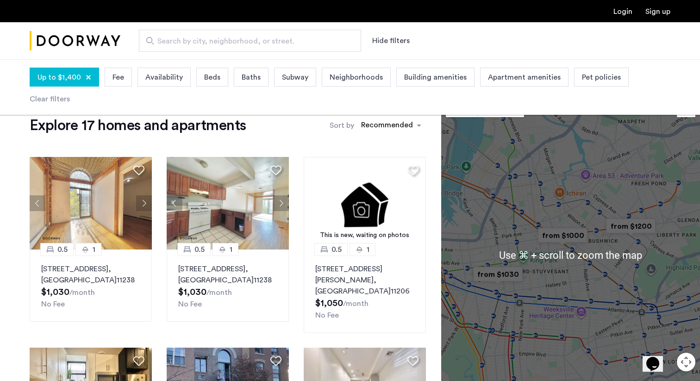
scroll to position [10, 0]
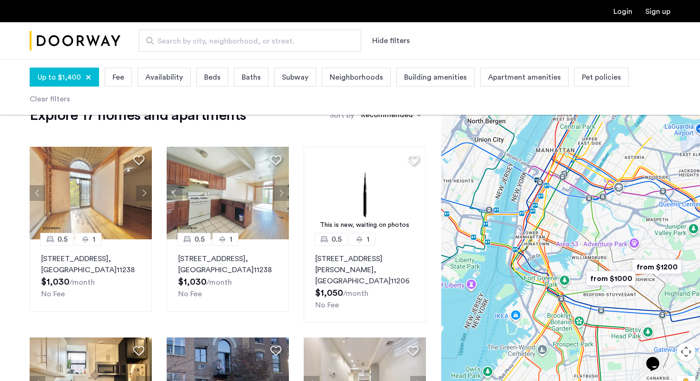
drag, startPoint x: 547, startPoint y: 238, endPoint x: 562, endPoint y: 273, distance: 37.3
click at [562, 273] on div at bounding box center [570, 245] width 259 height 322
click at [386, 119] on div "sort-apartment" at bounding box center [387, 116] width 55 height 13
click at [382, 164] on label "Price Low to High" at bounding box center [376, 163] width 64 height 11
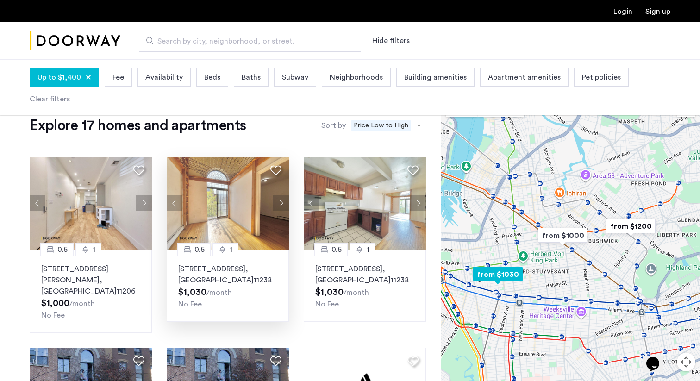
click at [222, 182] on img at bounding box center [228, 203] width 122 height 93
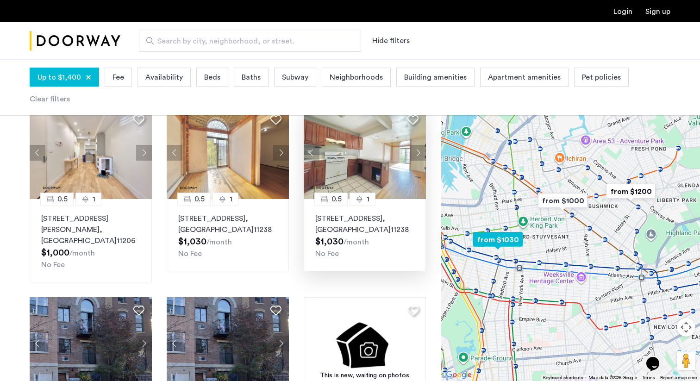
scroll to position [51, 0]
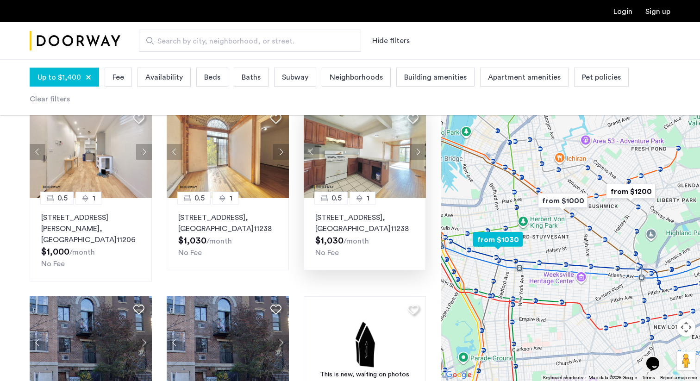
click at [351, 162] on img at bounding box center [365, 152] width 122 height 93
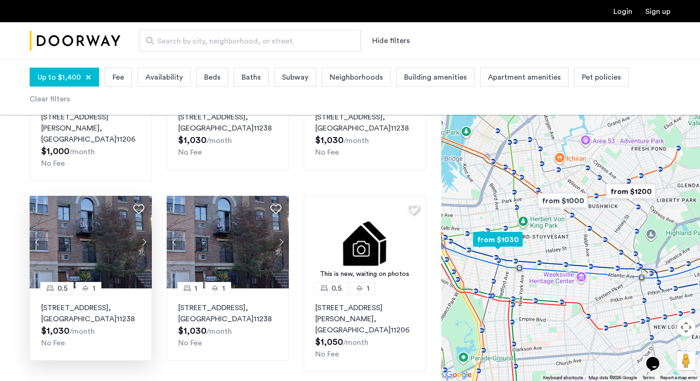
scroll to position [164, 0]
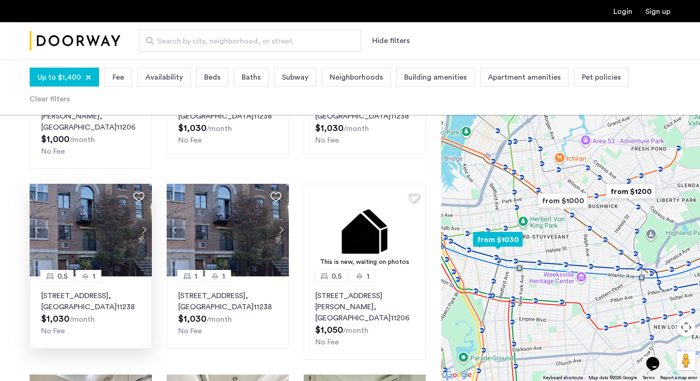
click at [142, 227] on button "Next apartment" at bounding box center [144, 230] width 16 height 16
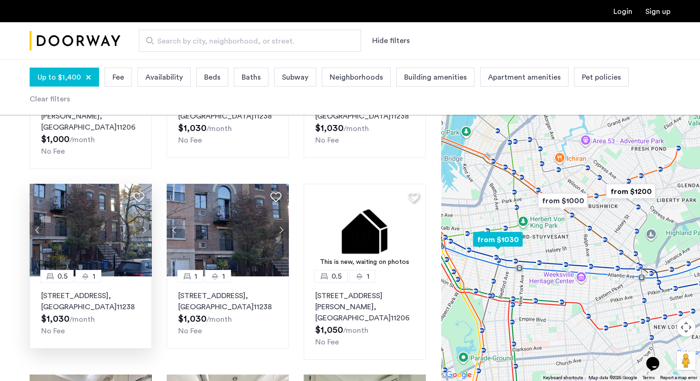
click at [142, 227] on button "Next apartment" at bounding box center [144, 230] width 16 height 16
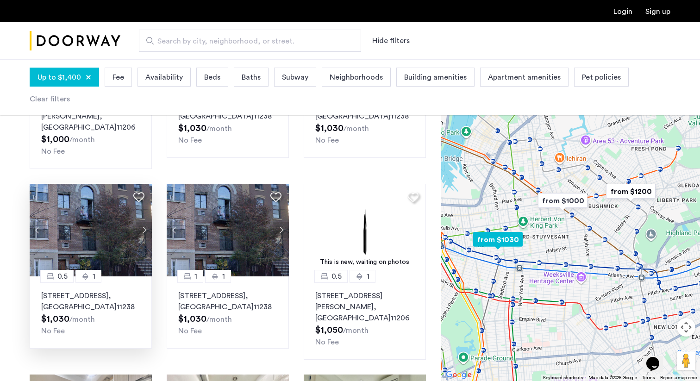
click at [142, 227] on button "Next apartment" at bounding box center [144, 230] width 16 height 16
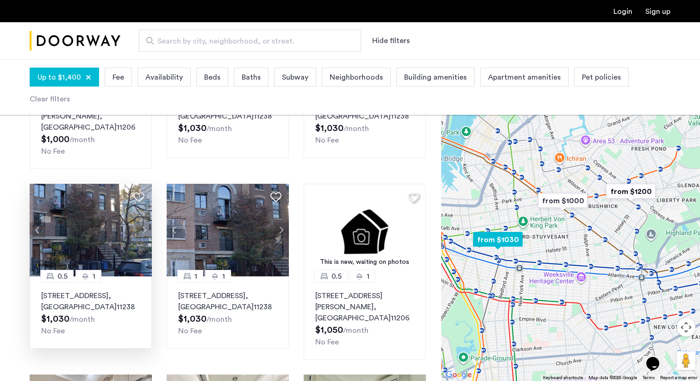
click at [142, 227] on button "Next apartment" at bounding box center [144, 230] width 16 height 16
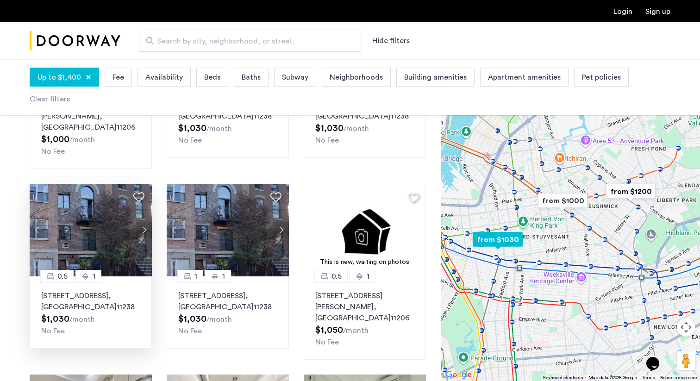
click at [142, 227] on button "Next apartment" at bounding box center [144, 230] width 16 height 16
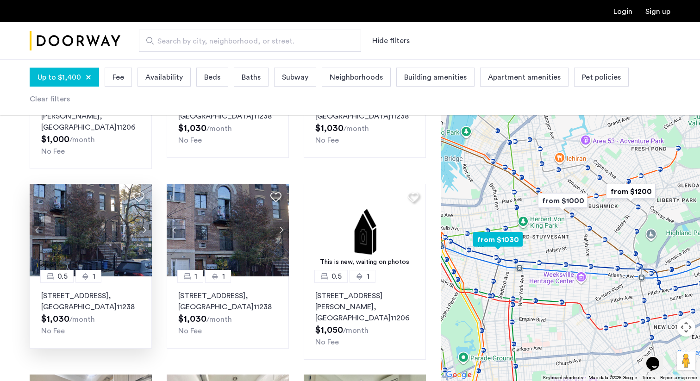
click at [110, 225] on img at bounding box center [91, 230] width 122 height 93
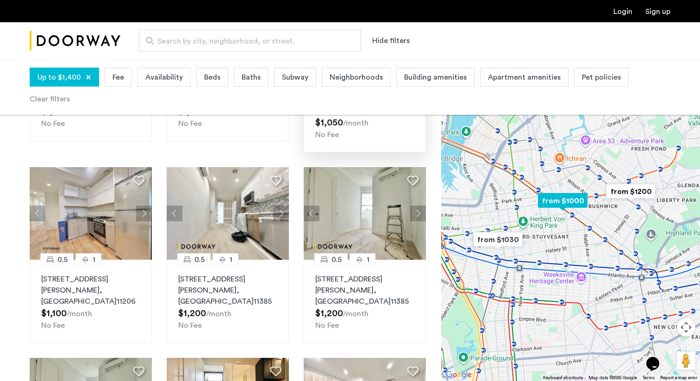
scroll to position [380, 0]
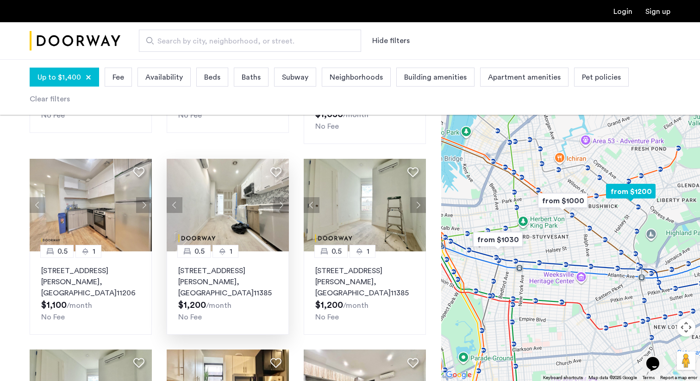
click at [222, 219] on img at bounding box center [228, 205] width 122 height 93
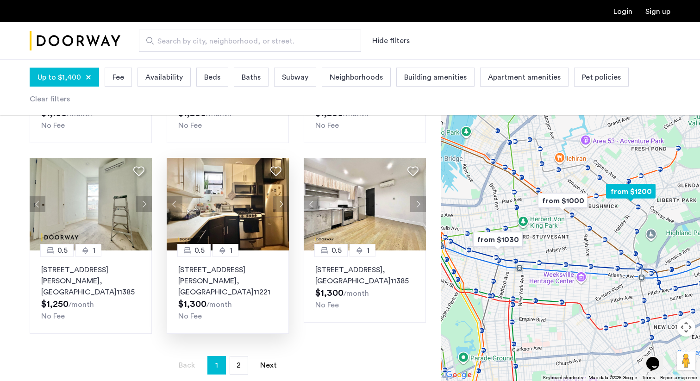
scroll to position [573, 0]
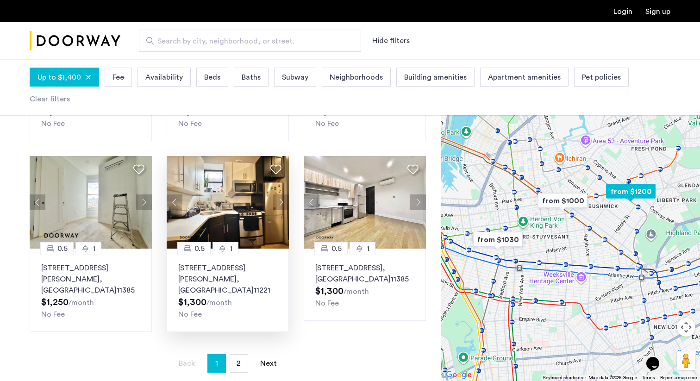
click at [238, 209] on img at bounding box center [228, 202] width 122 height 93
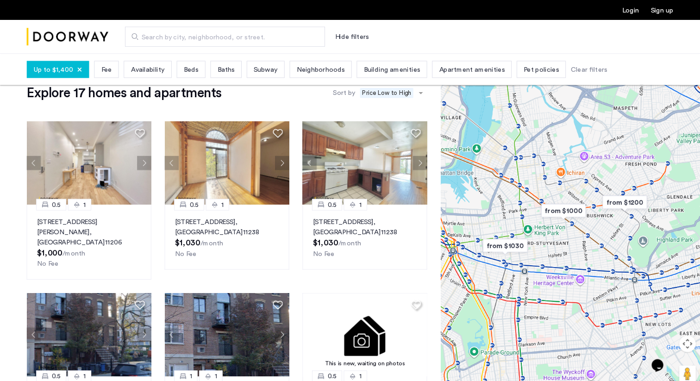
scroll to position [22, 0]
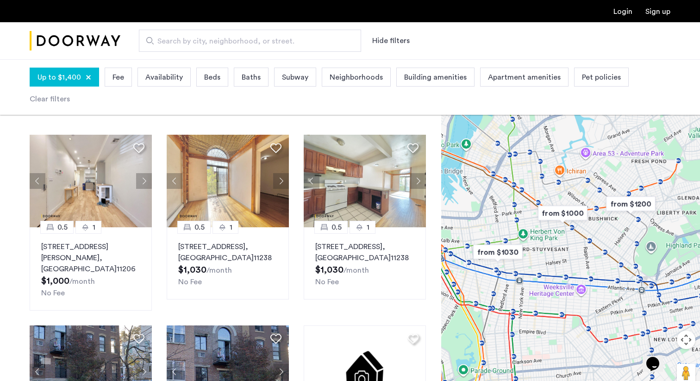
click at [466, 28] on div "Search by city, neighborhood, or street. Hide filters" at bounding box center [350, 41] width 700 height 38
click at [465, 34] on div "Search by city, neighborhood, or street. Hide filters" at bounding box center [395, 41] width 550 height 22
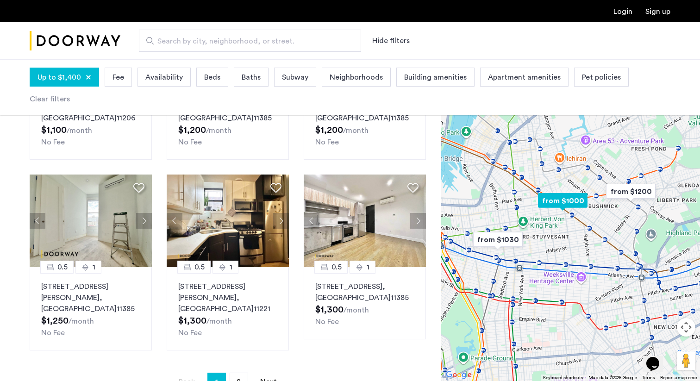
scroll to position [556, 0]
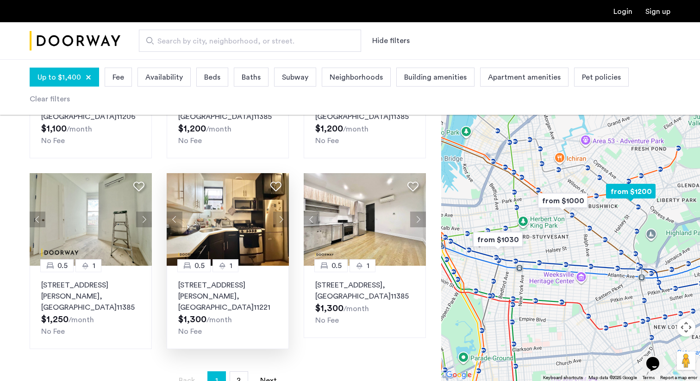
click at [248, 206] on img at bounding box center [228, 219] width 122 height 93
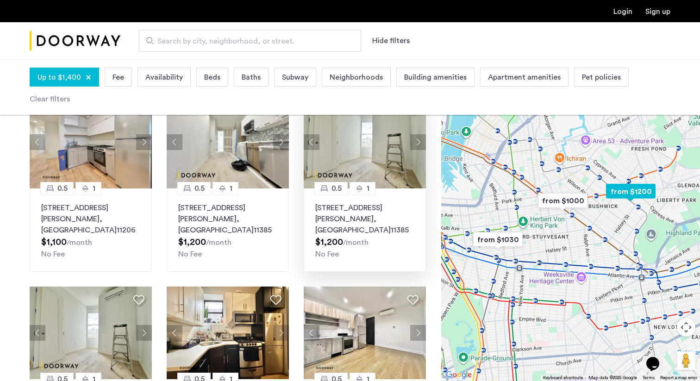
scroll to position [446, 0]
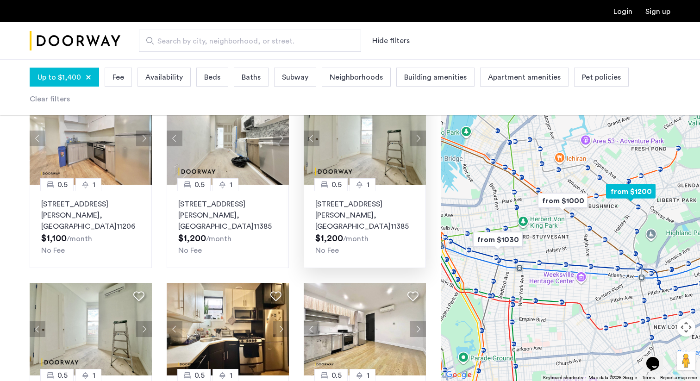
click at [422, 138] on button "Next apartment" at bounding box center [418, 139] width 16 height 16
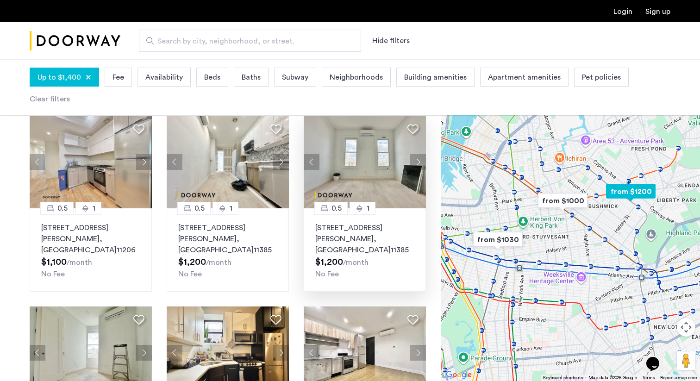
scroll to position [415, 0]
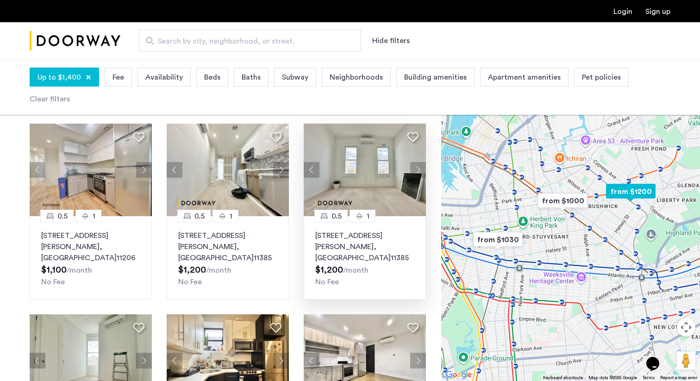
click at [355, 161] on img at bounding box center [365, 170] width 122 height 93
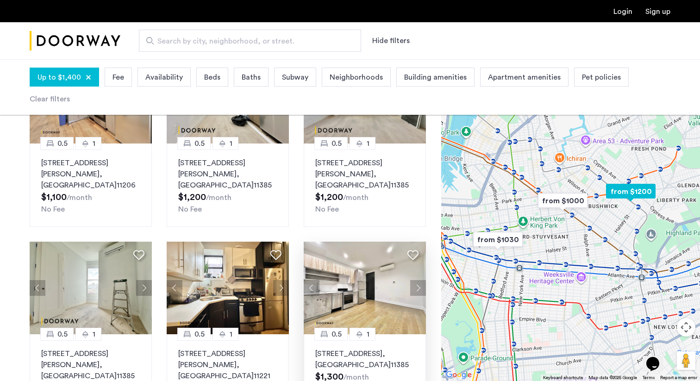
scroll to position [490, 0]
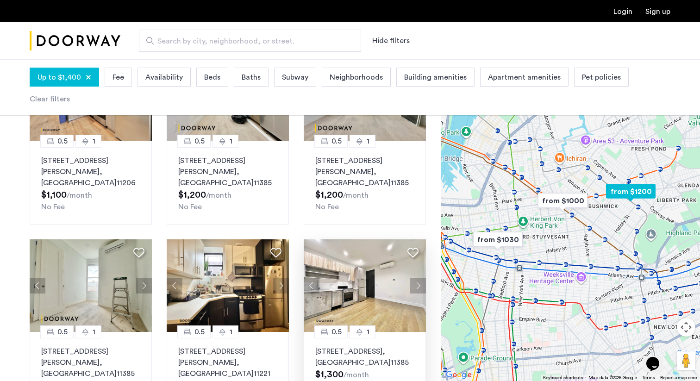
click at [348, 280] on img at bounding box center [365, 285] width 122 height 93
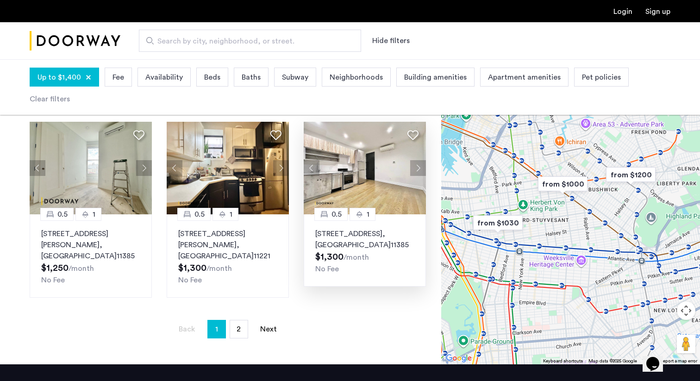
scroll to position [608, 0]
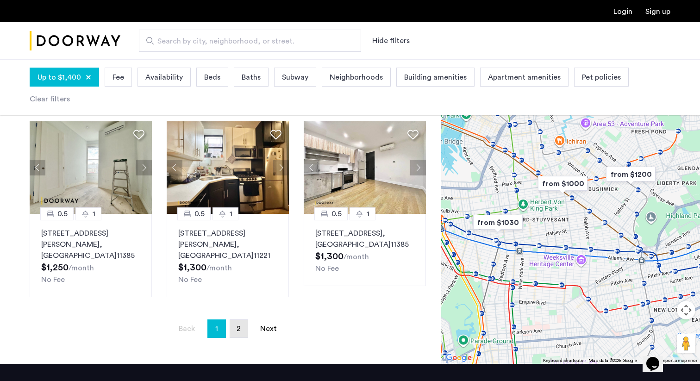
click at [244, 321] on link "page 2" at bounding box center [239, 329] width 18 height 18
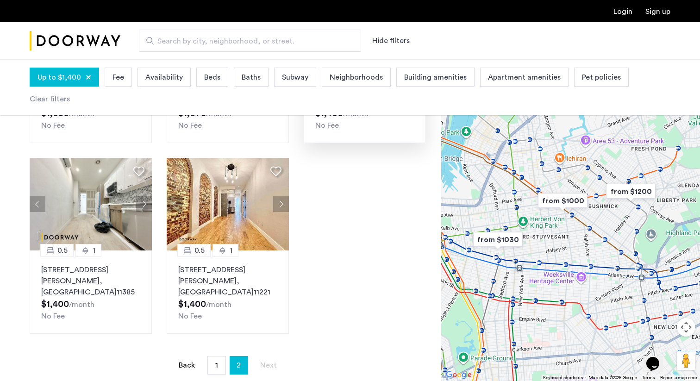
scroll to position [203, 0]
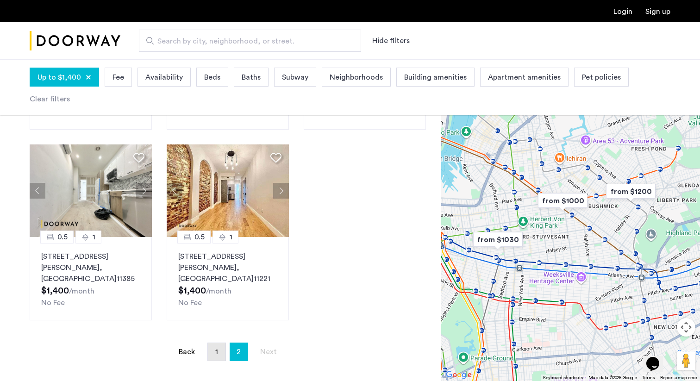
click at [208, 343] on link "page 1" at bounding box center [217, 352] width 18 height 18
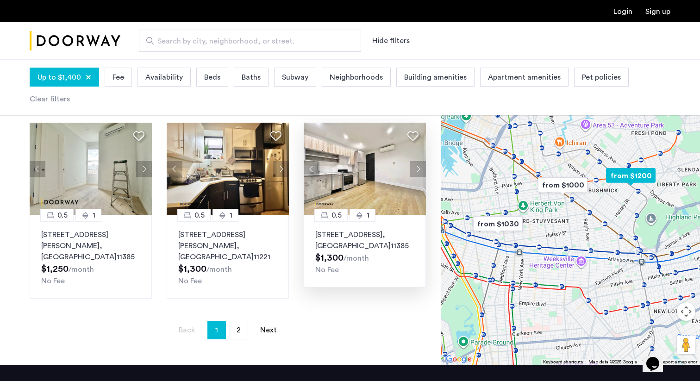
scroll to position [611, 0]
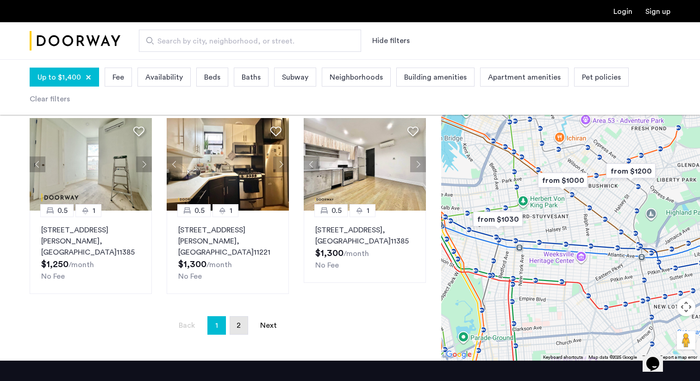
click at [237, 322] on span "2" at bounding box center [239, 325] width 4 height 7
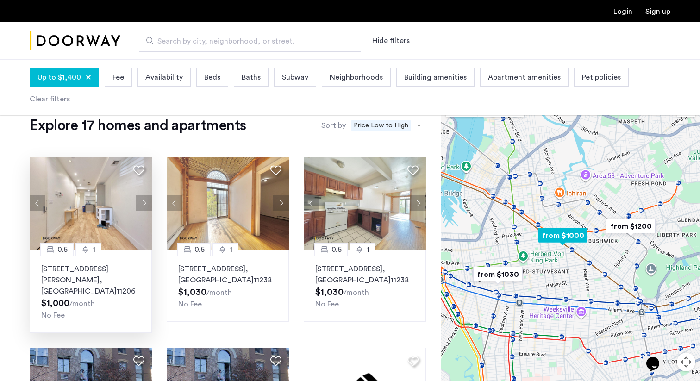
click at [100, 217] on img at bounding box center [91, 203] width 122 height 93
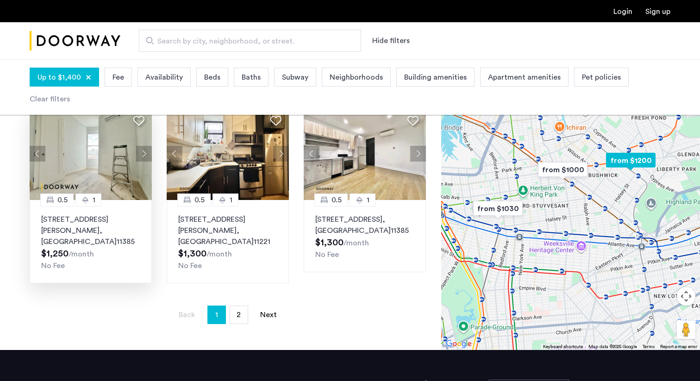
scroll to position [626, 0]
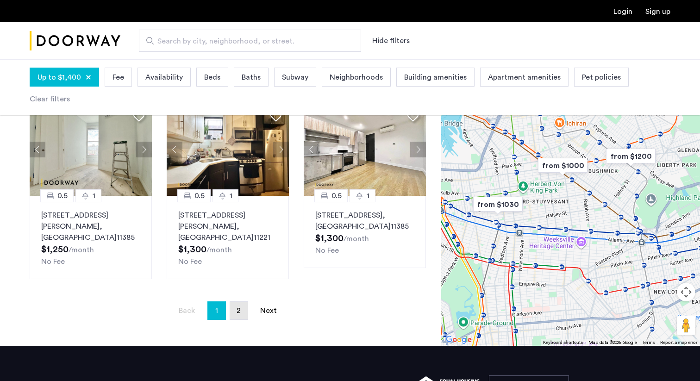
click at [235, 302] on link "page 2" at bounding box center [239, 311] width 18 height 18
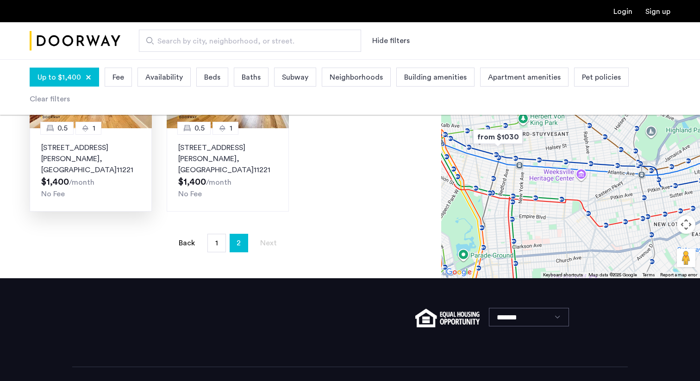
scroll to position [322, 0]
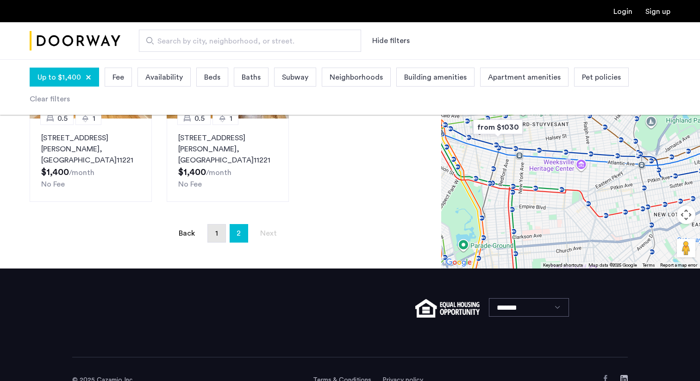
click at [220, 225] on link "page 1" at bounding box center [217, 234] width 18 height 18
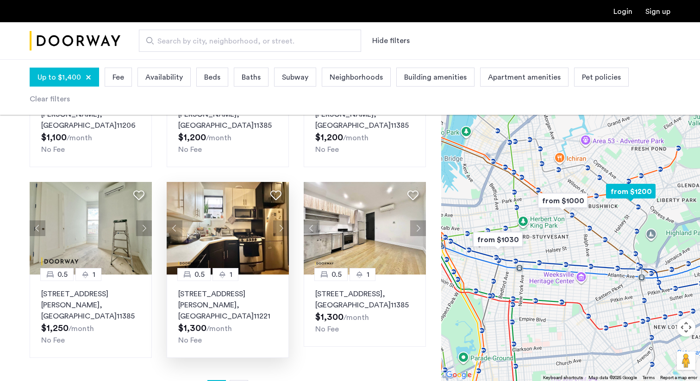
scroll to position [576, 0]
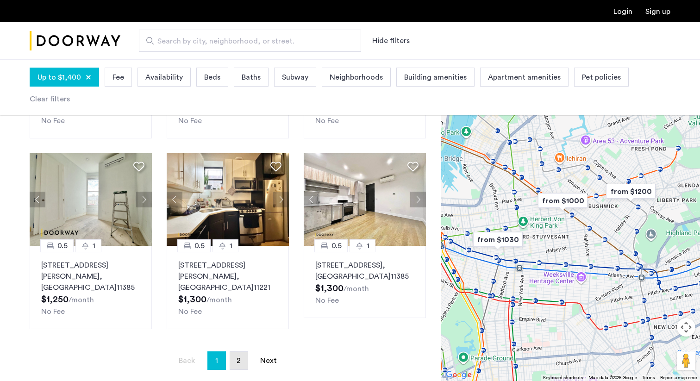
click at [238, 357] on span "2" at bounding box center [239, 360] width 4 height 7
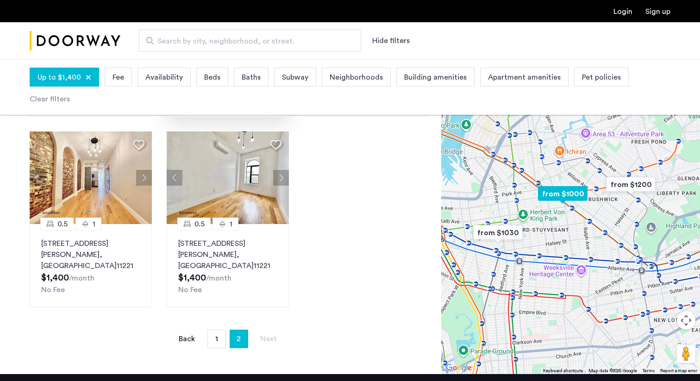
scroll to position [226, 0]
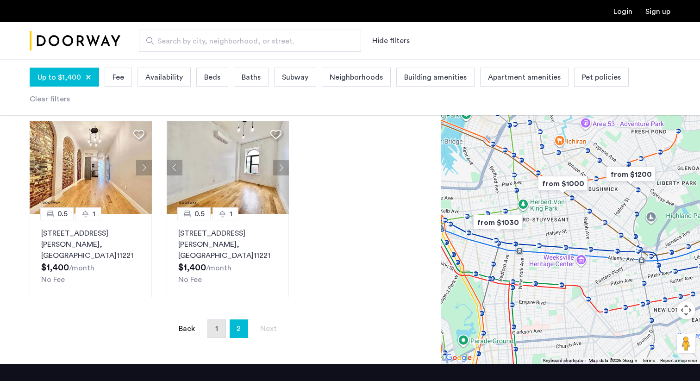
click at [220, 320] on link "page 1" at bounding box center [217, 329] width 18 height 18
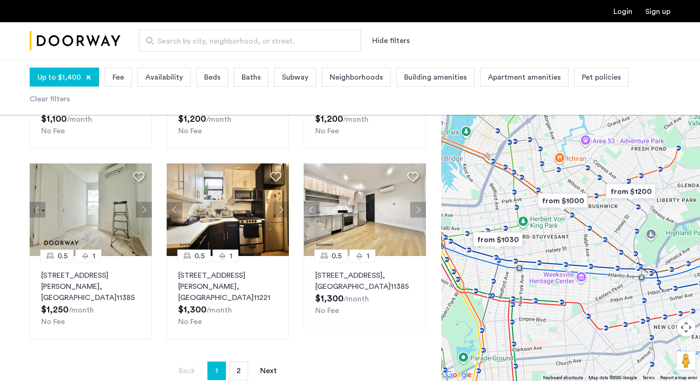
scroll to position [578, 0]
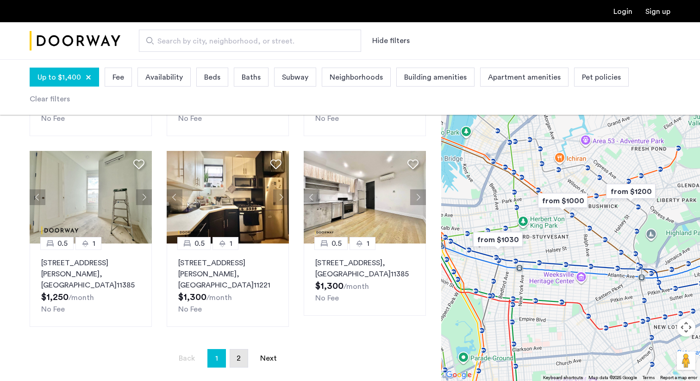
click at [234, 350] on link "page 2" at bounding box center [239, 359] width 18 height 18
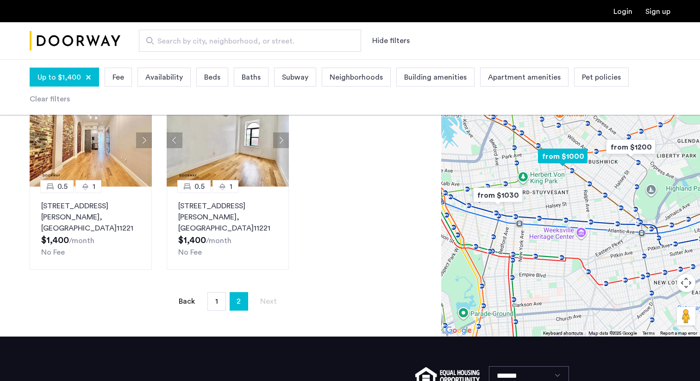
scroll to position [264, 0]
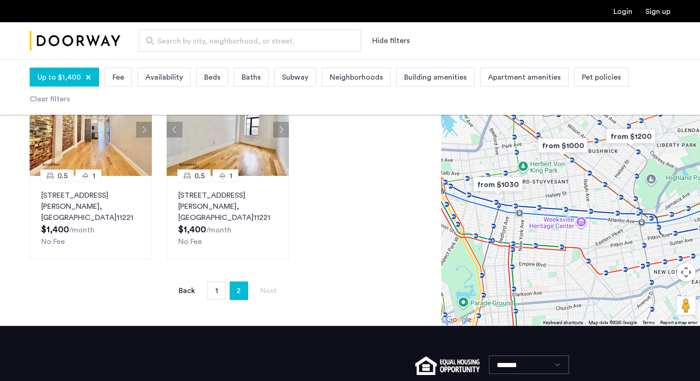
click at [212, 279] on div "Explore 17 homes and apartments Sort by Recommended × Price Low to High 0.5 1 8…" at bounding box center [220, 78] width 441 height 496
click at [211, 282] on link "page 1" at bounding box center [217, 291] width 18 height 18
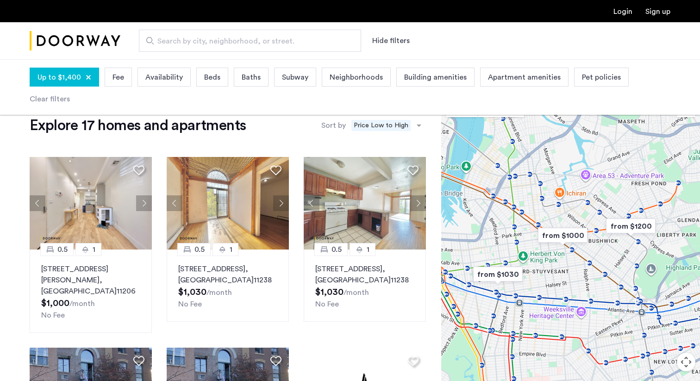
drag, startPoint x: 82, startPoint y: 128, endPoint x: 247, endPoint y: 129, distance: 164.8
click at [246, 129] on h1 "Explore 17 homes and apartments" at bounding box center [138, 125] width 216 height 19
drag, startPoint x: 249, startPoint y: 128, endPoint x: 29, endPoint y: 119, distance: 220.1
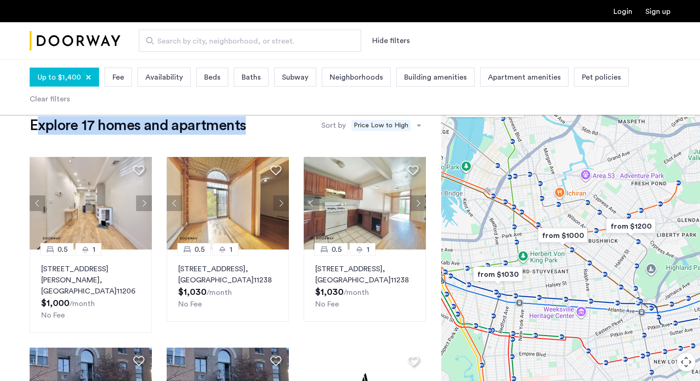
drag, startPoint x: 28, startPoint y: 123, endPoint x: 244, endPoint y: 130, distance: 216.3
click at [244, 130] on h1 "Explore 17 homes and apartments" at bounding box center [138, 125] width 216 height 19
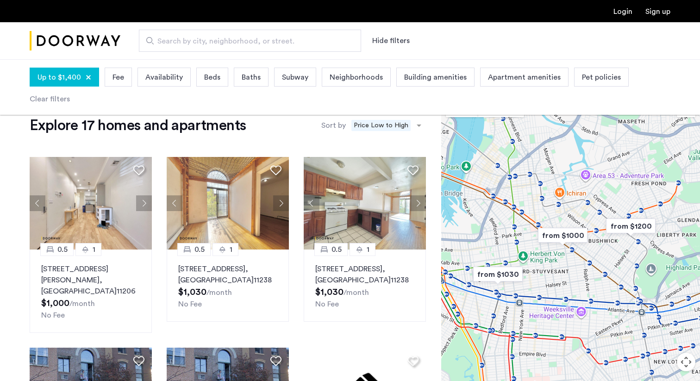
click at [244, 130] on h1 "Explore 17 homes and apartments" at bounding box center [138, 125] width 216 height 19
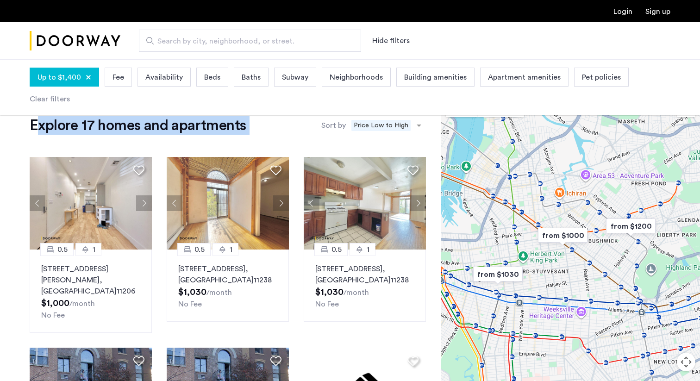
click at [244, 130] on h1 "Explore 17 homes and apartments" at bounding box center [138, 125] width 216 height 19
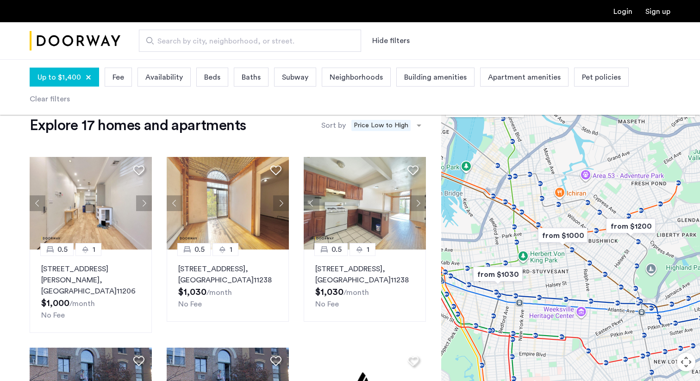
click at [244, 130] on h1 "Explore 17 homes and apartments" at bounding box center [138, 125] width 216 height 19
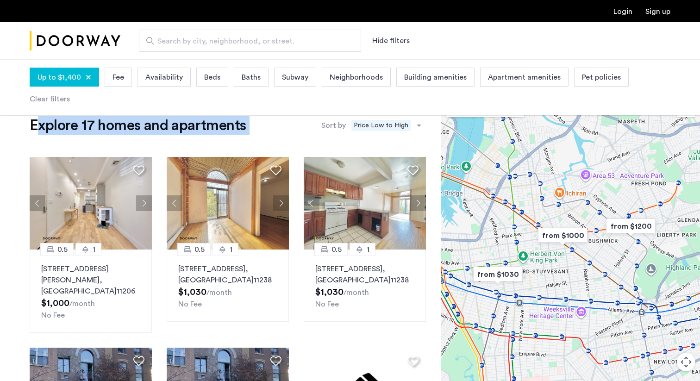
click at [244, 130] on h1 "Explore 17 homes and apartments" at bounding box center [138, 125] width 216 height 19
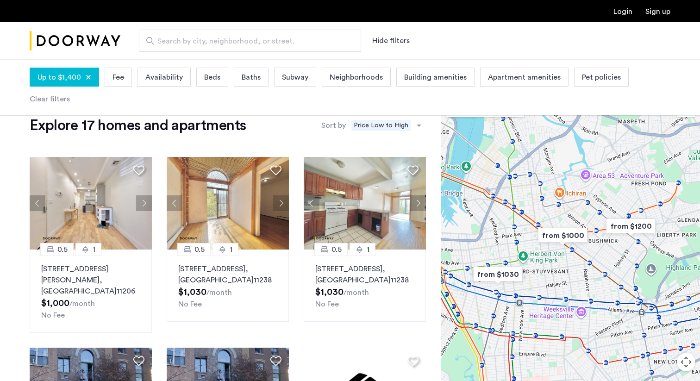
click at [244, 130] on h1 "Explore 17 homes and apartments" at bounding box center [138, 125] width 216 height 19
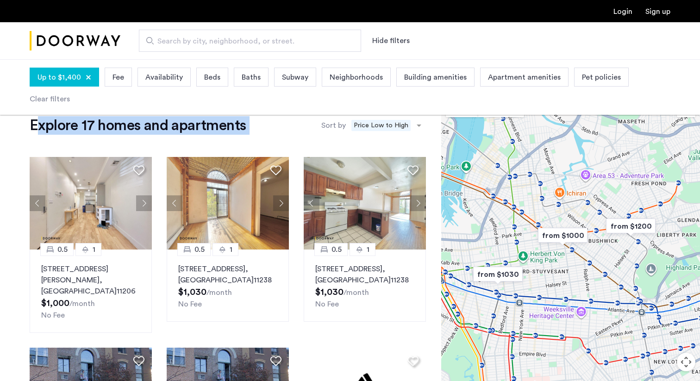
click at [244, 130] on h1 "Explore 17 homes and apartments" at bounding box center [138, 125] width 216 height 19
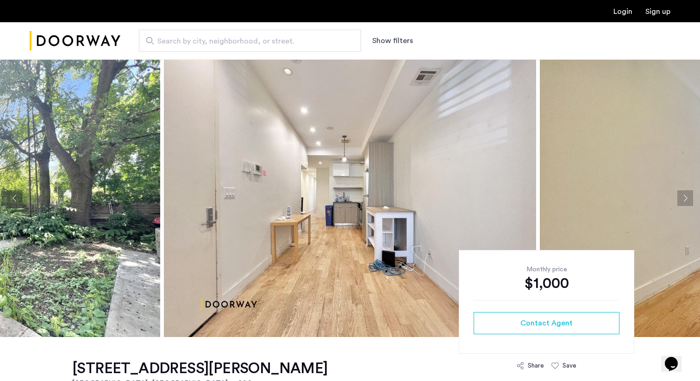
click at [681, 194] on button "Next apartment" at bounding box center [685, 198] width 16 height 16
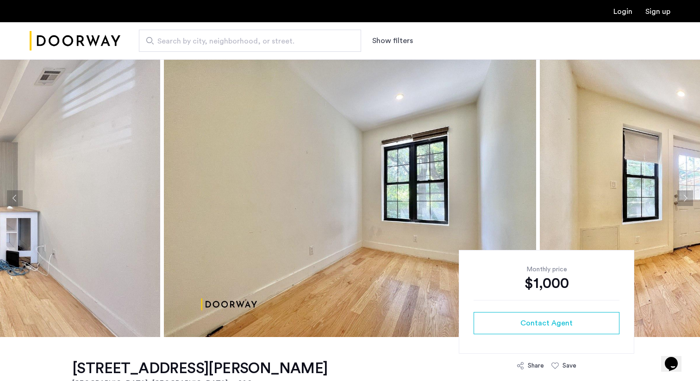
click at [681, 194] on button "Next apartment" at bounding box center [685, 198] width 16 height 16
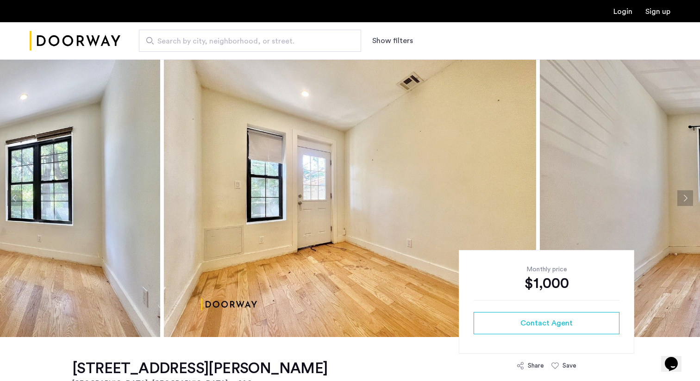
click at [681, 194] on button "Next apartment" at bounding box center [685, 198] width 16 height 16
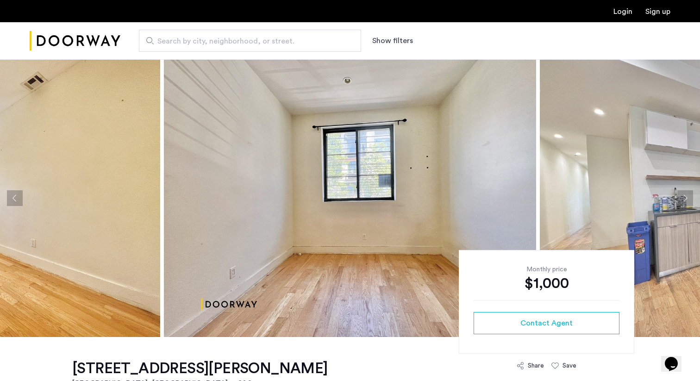
click at [681, 194] on button "Next apartment" at bounding box center [685, 198] width 16 height 16
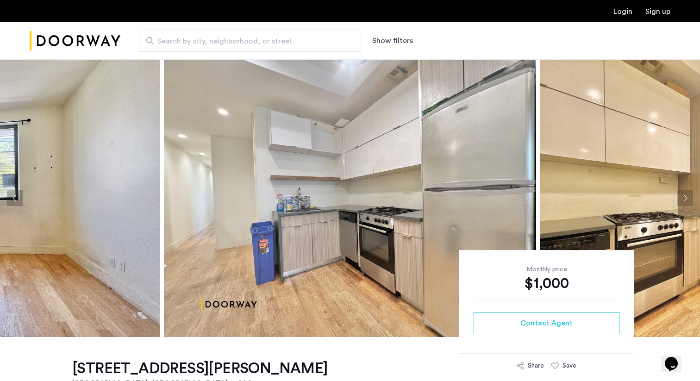
click at [681, 194] on button "Next apartment" at bounding box center [685, 198] width 16 height 16
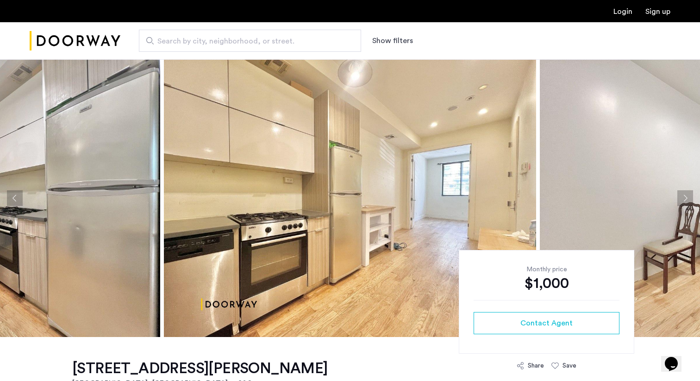
click at [681, 194] on button "Next apartment" at bounding box center [685, 198] width 16 height 16
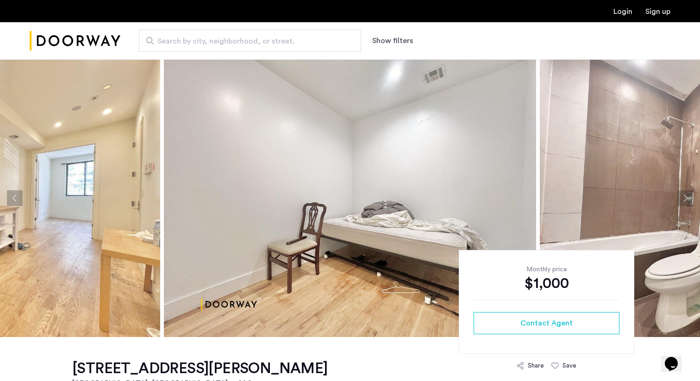
click at [681, 194] on button "Next apartment" at bounding box center [685, 198] width 16 height 16
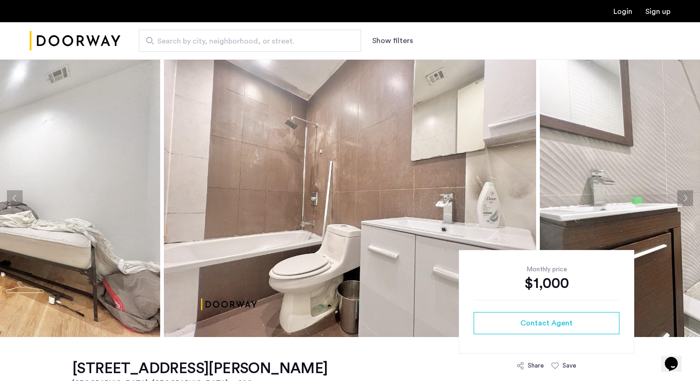
click at [681, 194] on button "Next apartment" at bounding box center [685, 198] width 16 height 16
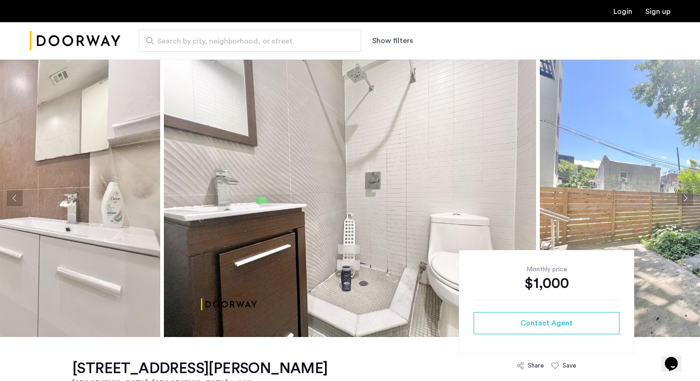
click at [681, 193] on button "Next apartment" at bounding box center [685, 198] width 16 height 16
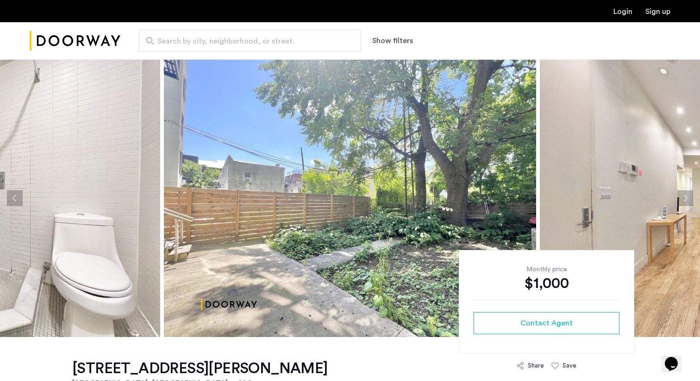
click at [681, 193] on button "Next apartment" at bounding box center [685, 198] width 16 height 16
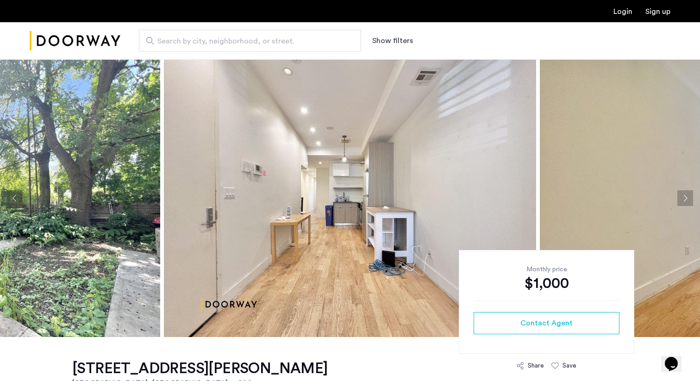
click at [681, 193] on button "Next apartment" at bounding box center [685, 198] width 16 height 16
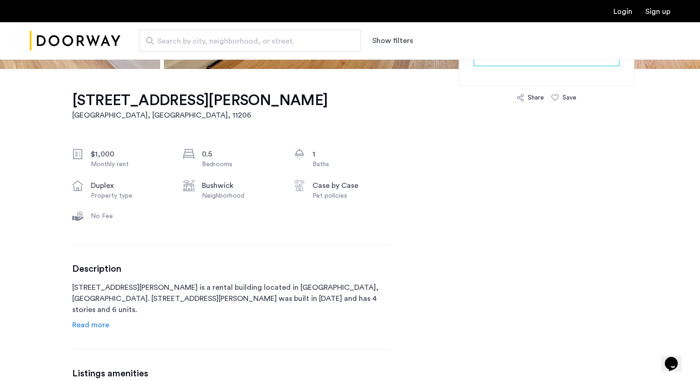
scroll to position [270, 0]
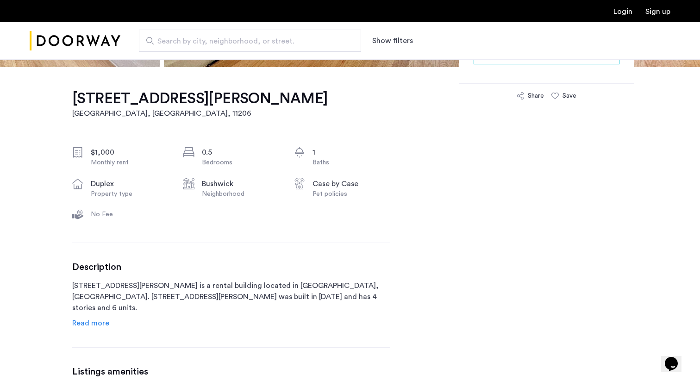
click at [104, 324] on span "Read more" at bounding box center [90, 322] width 37 height 7
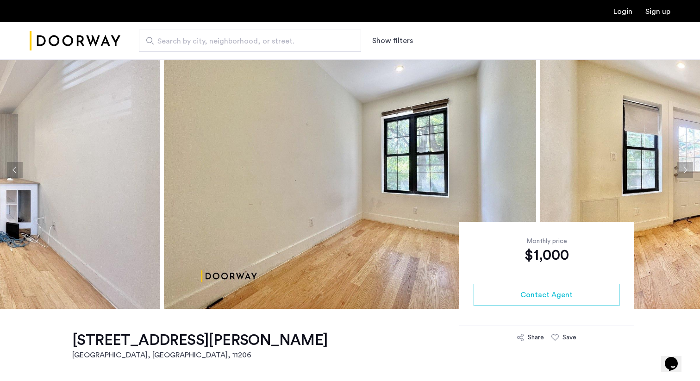
scroll to position [0, 0]
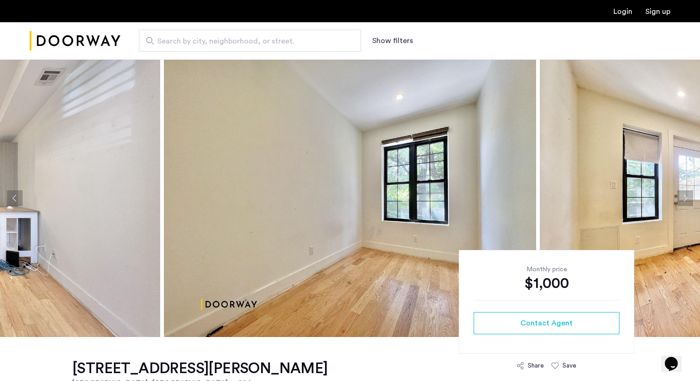
click at [17, 200] on button "Previous apartment" at bounding box center [15, 198] width 16 height 16
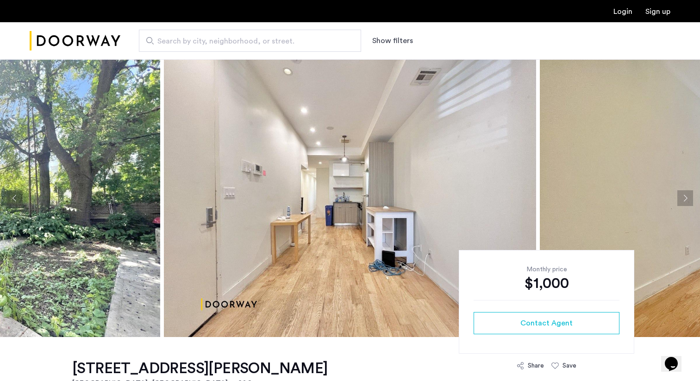
click at [687, 197] on button "Next apartment" at bounding box center [685, 198] width 16 height 16
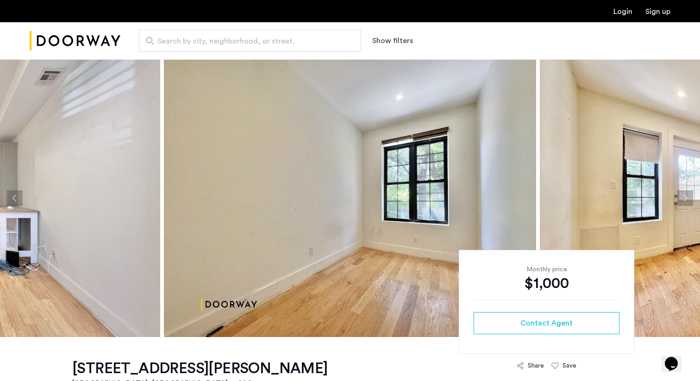
click at [687, 197] on button "Next apartment" at bounding box center [685, 198] width 16 height 16
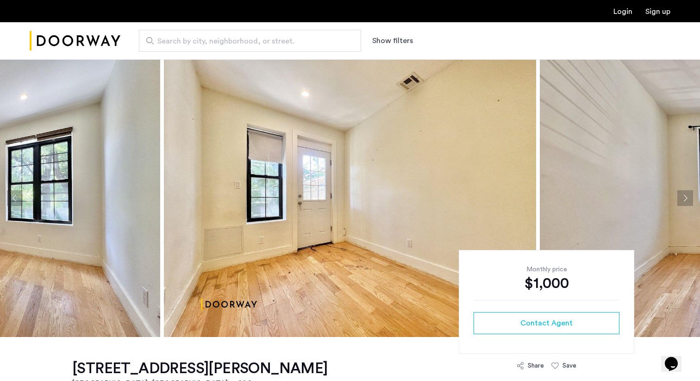
click at [687, 197] on button "Next apartment" at bounding box center [685, 198] width 16 height 16
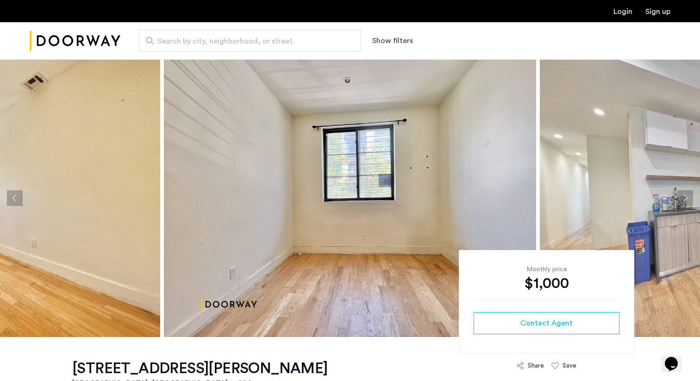
click at [687, 197] on button "Next apartment" at bounding box center [685, 198] width 16 height 16
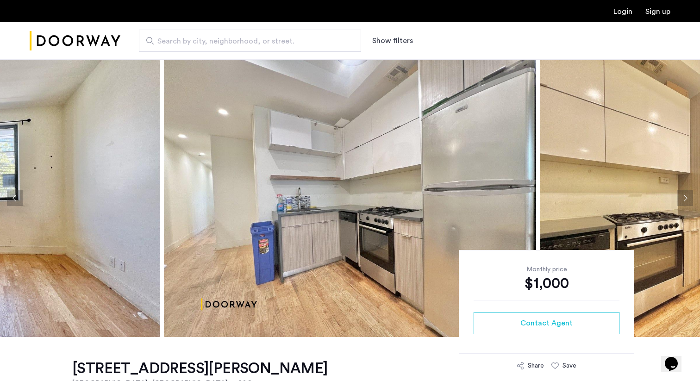
click at [687, 197] on button "Next apartment" at bounding box center [685, 198] width 16 height 16
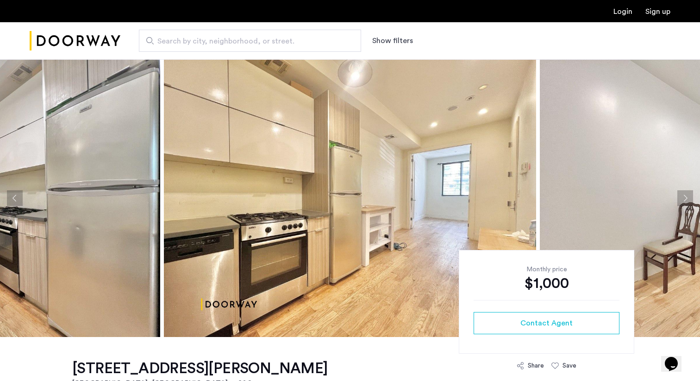
click at [687, 197] on button "Next apartment" at bounding box center [685, 198] width 16 height 16
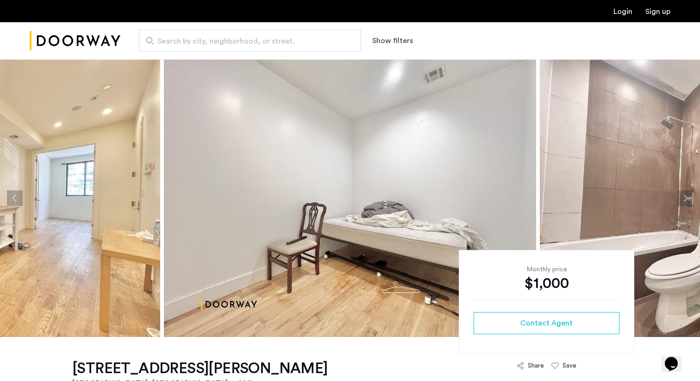
click at [687, 197] on button "Next apartment" at bounding box center [685, 198] width 16 height 16
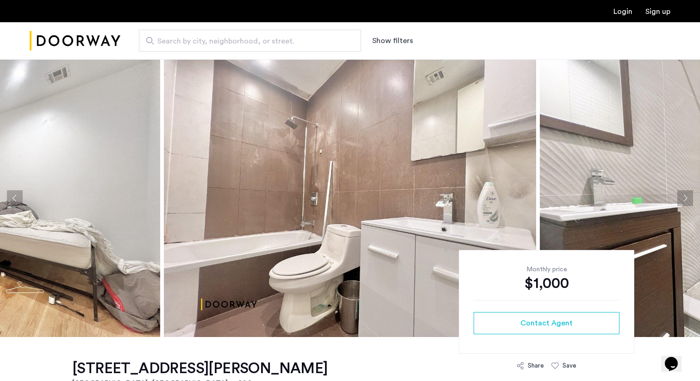
click at [687, 197] on button "Next apartment" at bounding box center [685, 198] width 16 height 16
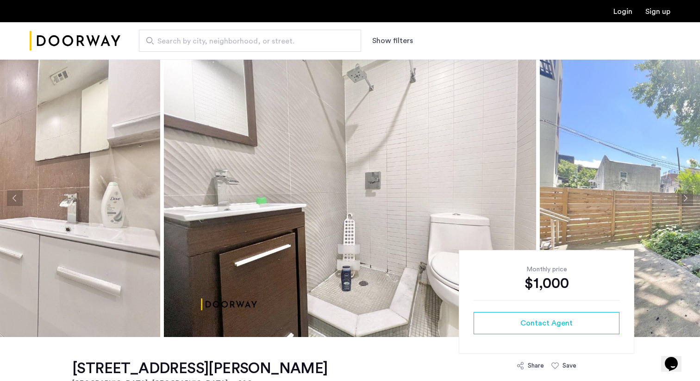
click at [687, 198] on button "Next apartment" at bounding box center [685, 198] width 16 height 16
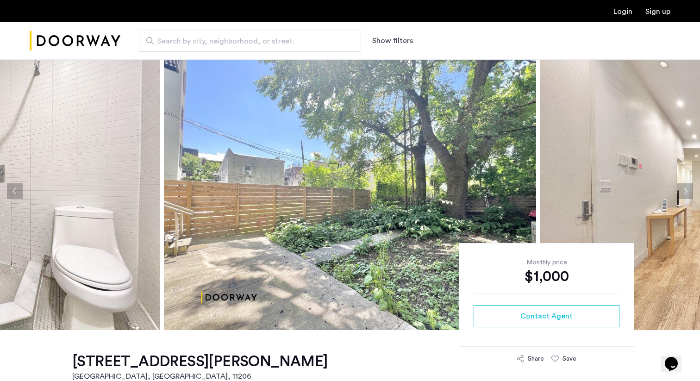
scroll to position [6, 0]
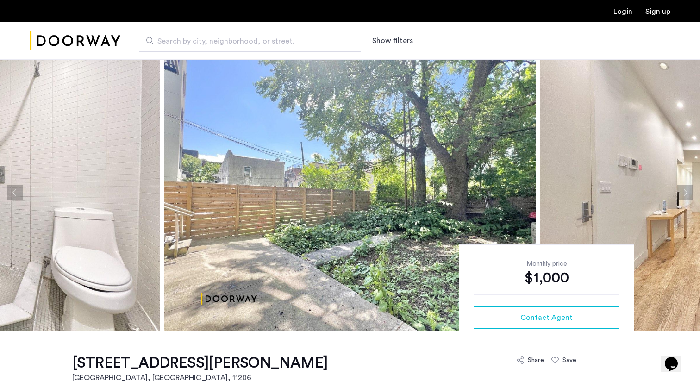
click at [685, 192] on button "Next apartment" at bounding box center [685, 193] width 16 height 16
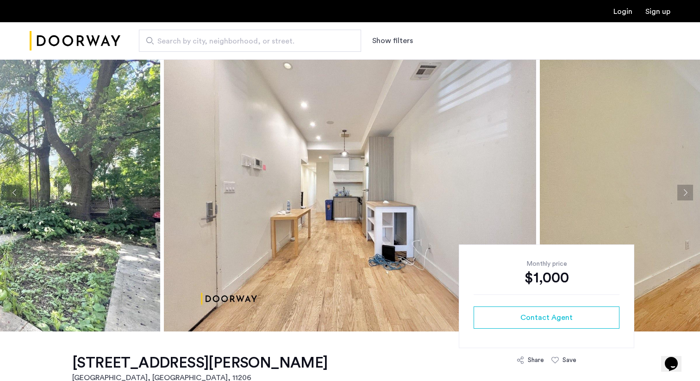
click at [685, 192] on button "Next apartment" at bounding box center [685, 193] width 16 height 16
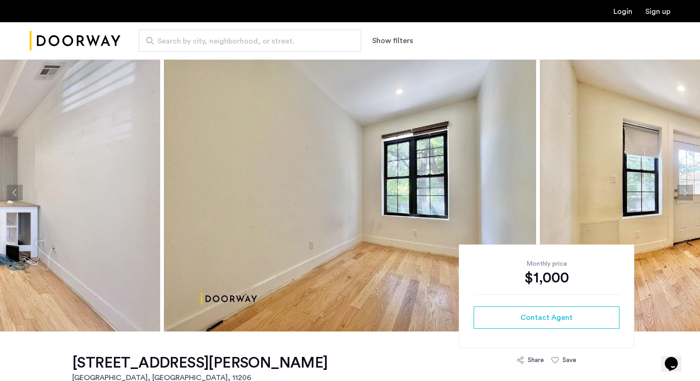
click at [685, 192] on button "Next apartment" at bounding box center [685, 193] width 16 height 16
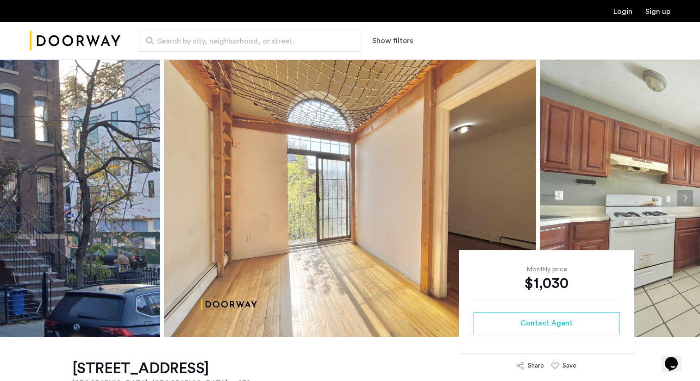
click at [692, 198] on button "Next apartment" at bounding box center [685, 198] width 16 height 16
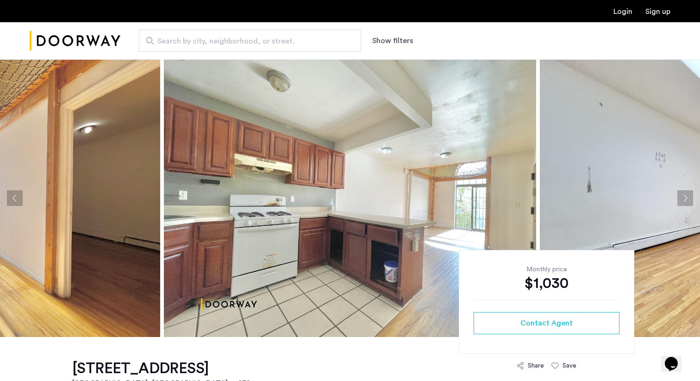
click at [692, 198] on button "Next apartment" at bounding box center [685, 198] width 16 height 16
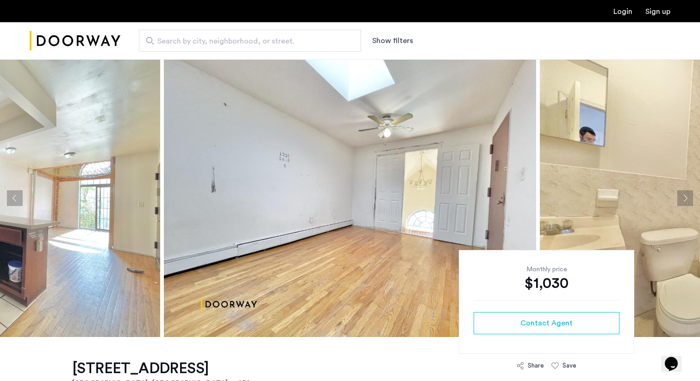
click at [692, 198] on button "Next apartment" at bounding box center [685, 198] width 16 height 16
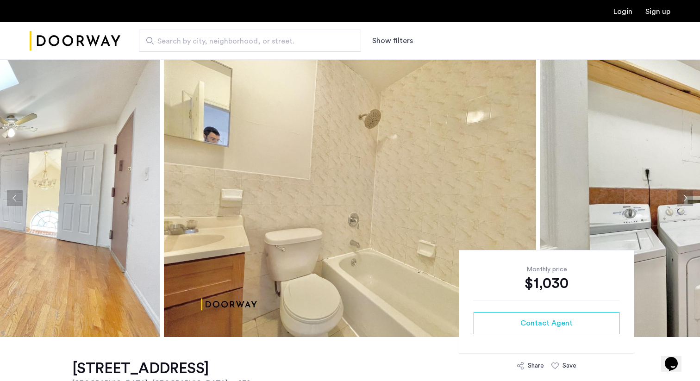
click at [692, 198] on button "Next apartment" at bounding box center [685, 198] width 16 height 16
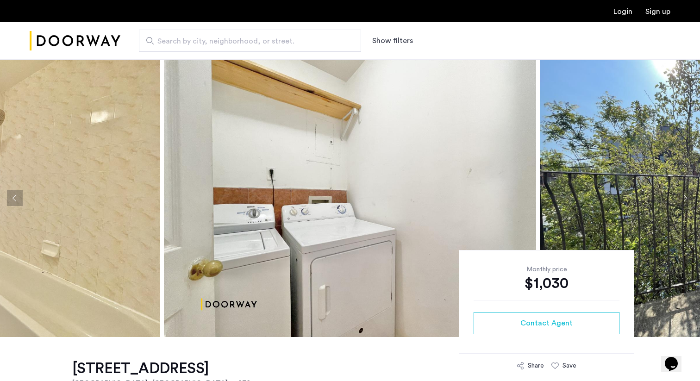
click at [692, 198] on button "Next apartment" at bounding box center [685, 198] width 16 height 16
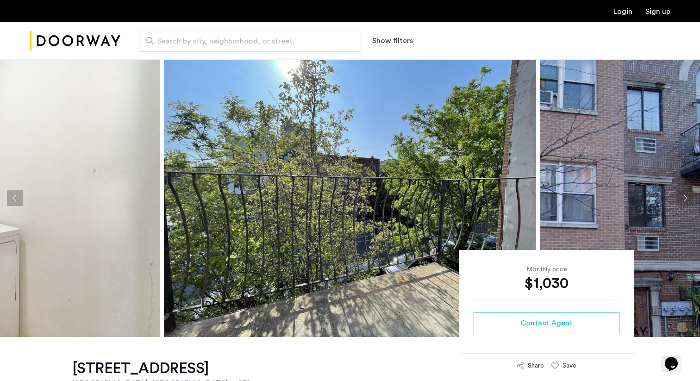
click at [692, 198] on button "Next apartment" at bounding box center [685, 198] width 16 height 16
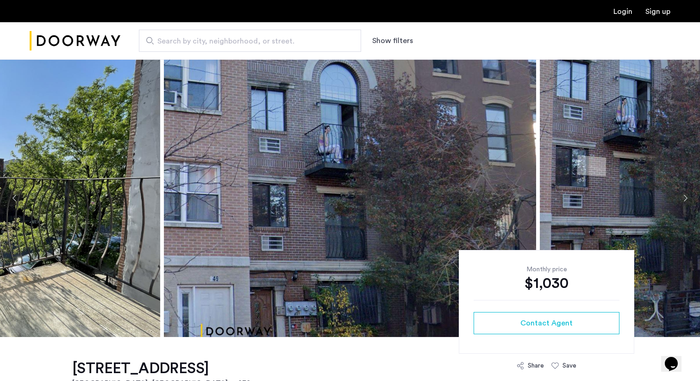
click at [692, 198] on button "Next apartment" at bounding box center [685, 198] width 16 height 16
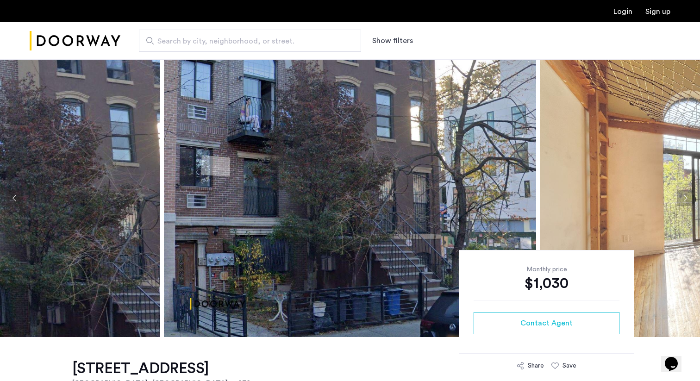
click at [692, 198] on button "Next apartment" at bounding box center [685, 198] width 16 height 16
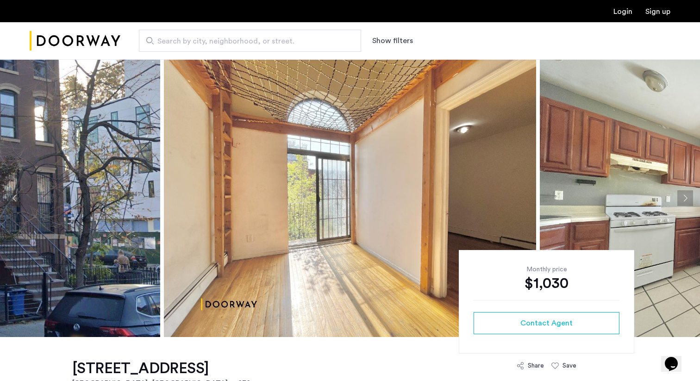
click at [692, 198] on button "Next apartment" at bounding box center [685, 198] width 16 height 16
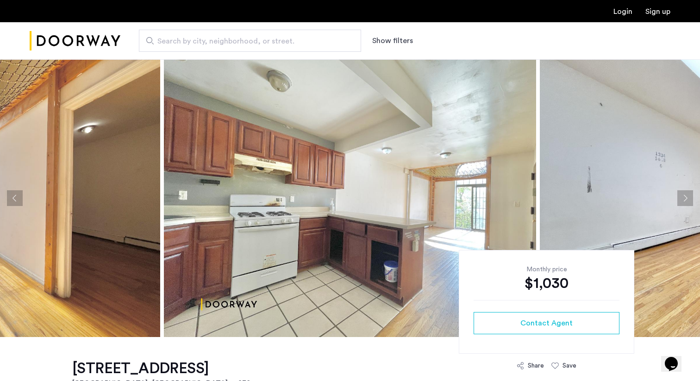
click at [681, 194] on button "Next apartment" at bounding box center [685, 198] width 16 height 16
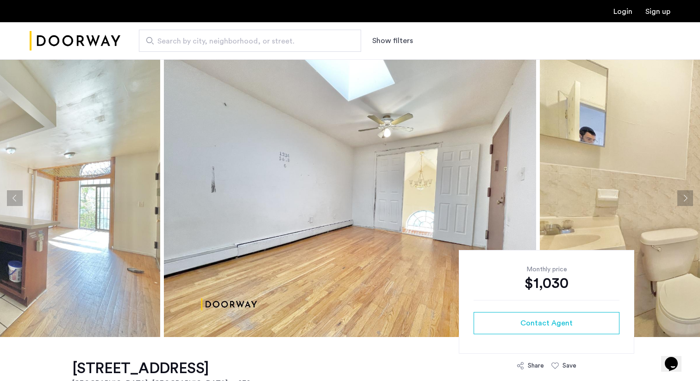
click at [681, 194] on button "Next apartment" at bounding box center [685, 198] width 16 height 16
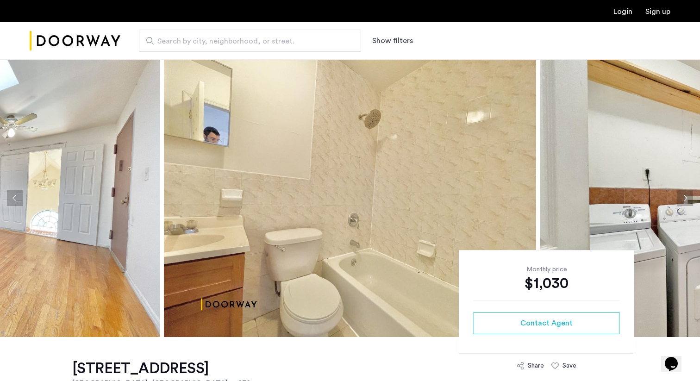
click at [682, 196] on button "Next apartment" at bounding box center [685, 198] width 16 height 16
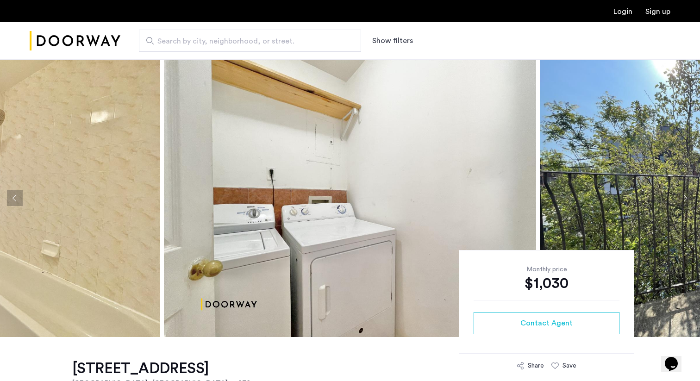
click at [682, 196] on button "Next apartment" at bounding box center [685, 198] width 16 height 16
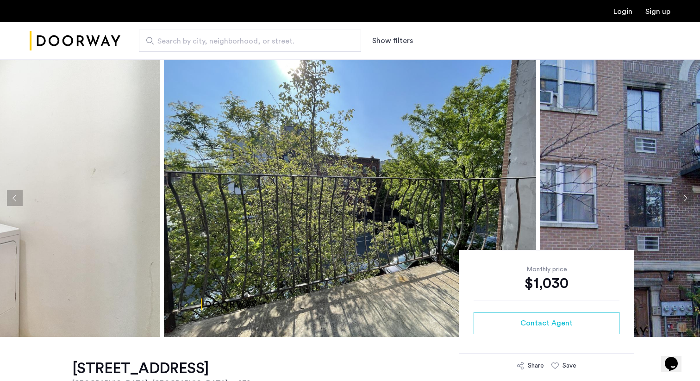
click at [682, 196] on button "Next apartment" at bounding box center [685, 198] width 16 height 16
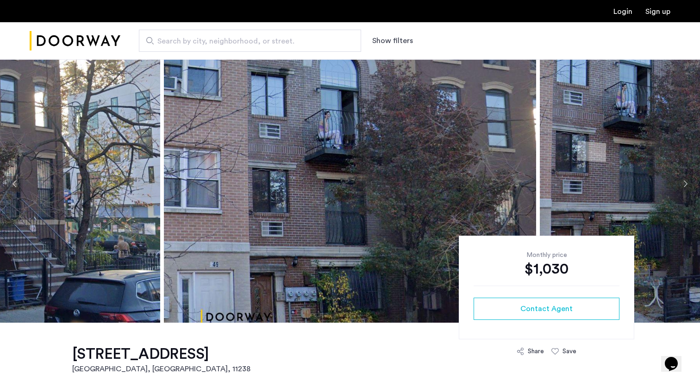
scroll to position [16, 0]
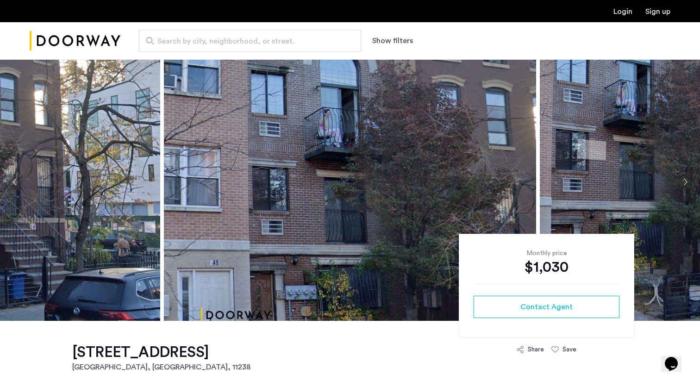
click at [683, 181] on button "Next apartment" at bounding box center [685, 182] width 16 height 16
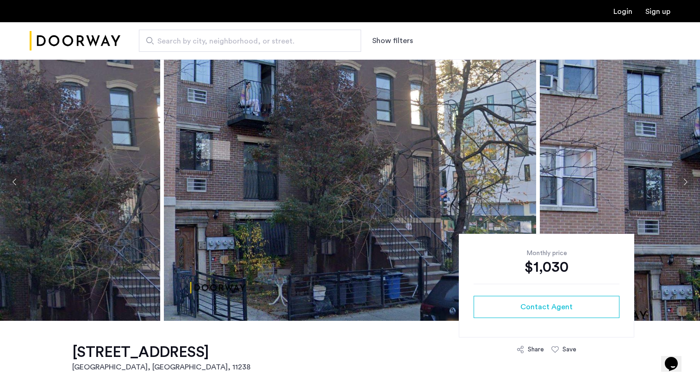
click at [683, 181] on button "Next apartment" at bounding box center [685, 182] width 16 height 16
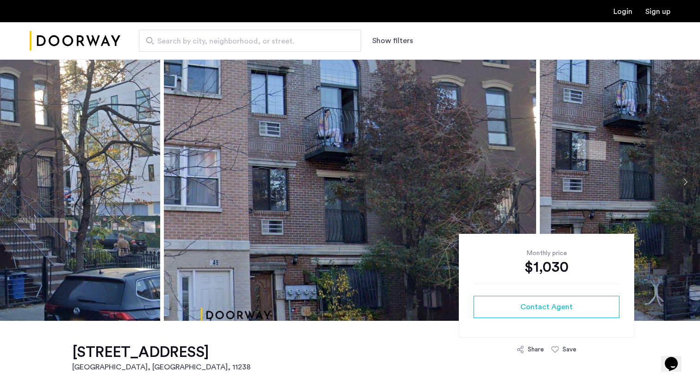
click at [683, 181] on button "Next apartment" at bounding box center [685, 182] width 16 height 16
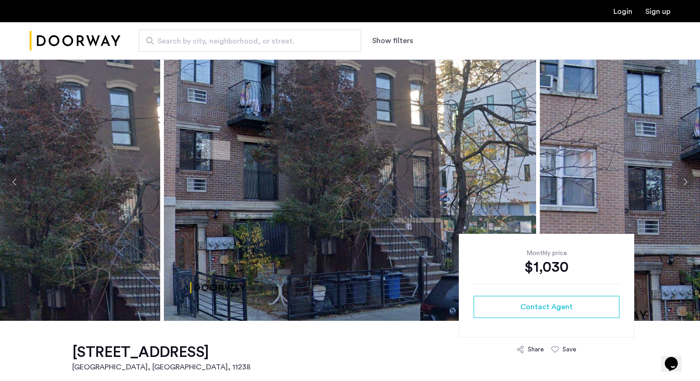
click at [683, 181] on button "Next apartment" at bounding box center [685, 182] width 16 height 16
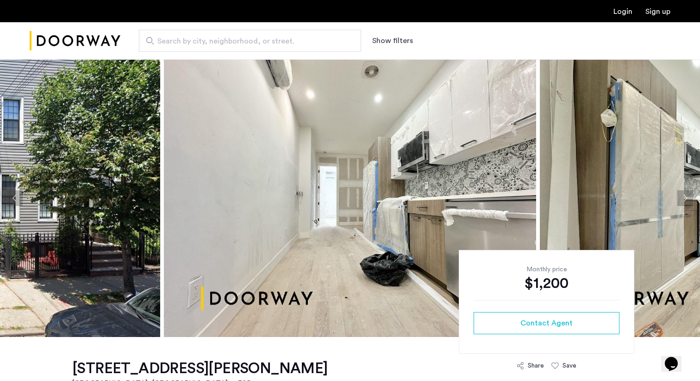
click at [682, 196] on button "Next apartment" at bounding box center [685, 198] width 16 height 16
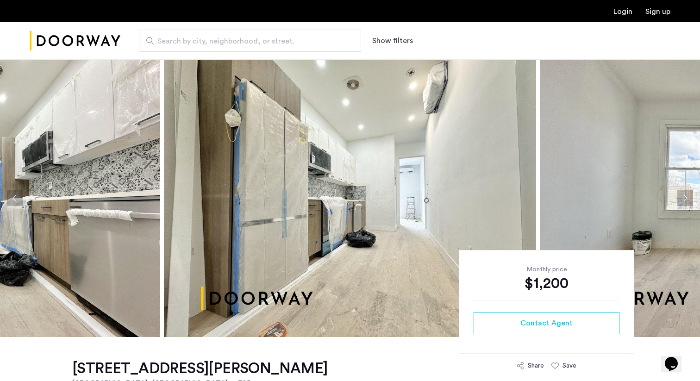
click at [682, 196] on button "Next apartment" at bounding box center [685, 198] width 16 height 16
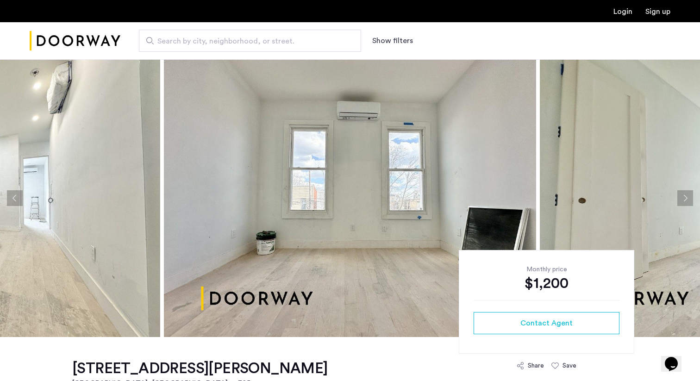
click at [682, 196] on button "Next apartment" at bounding box center [685, 198] width 16 height 16
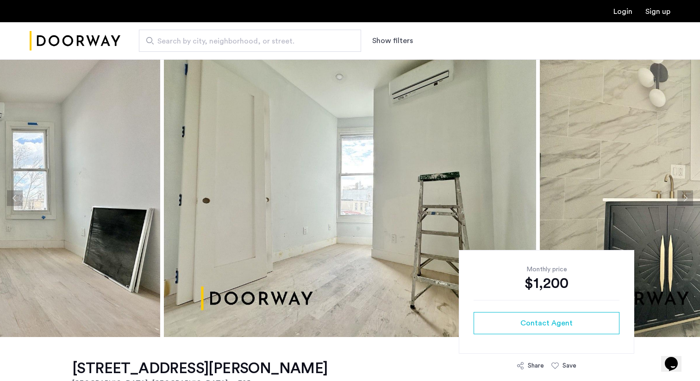
click at [682, 196] on button "Next apartment" at bounding box center [685, 198] width 16 height 16
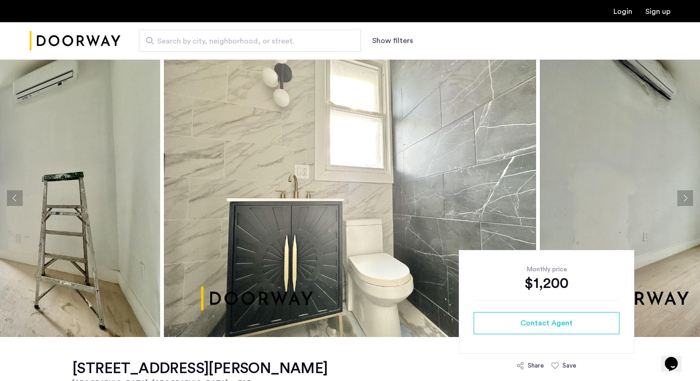
click at [682, 196] on button "Next apartment" at bounding box center [685, 198] width 16 height 16
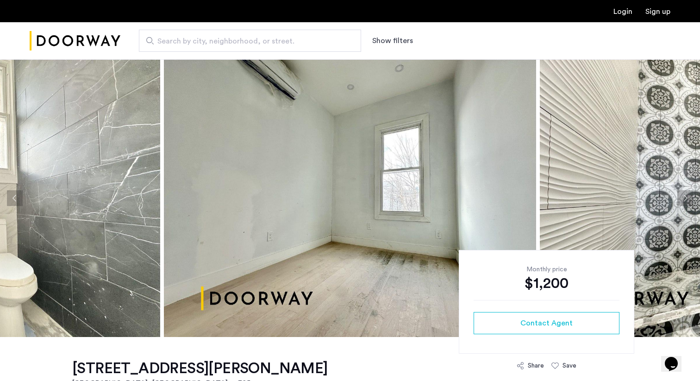
click at [682, 196] on button "Next apartment" at bounding box center [685, 198] width 16 height 16
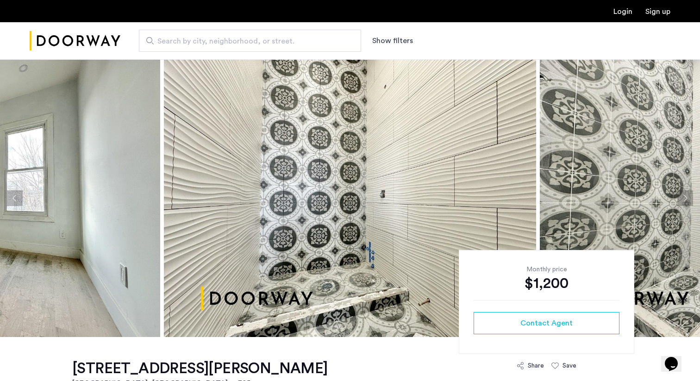
click at [682, 196] on button "Next apartment" at bounding box center [685, 198] width 16 height 16
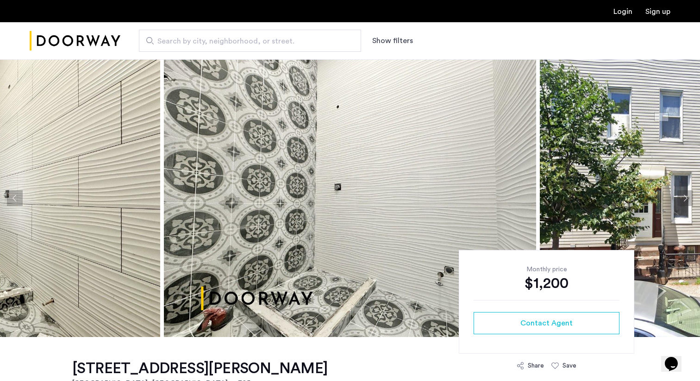
click at [682, 196] on button "Next apartment" at bounding box center [685, 198] width 16 height 16
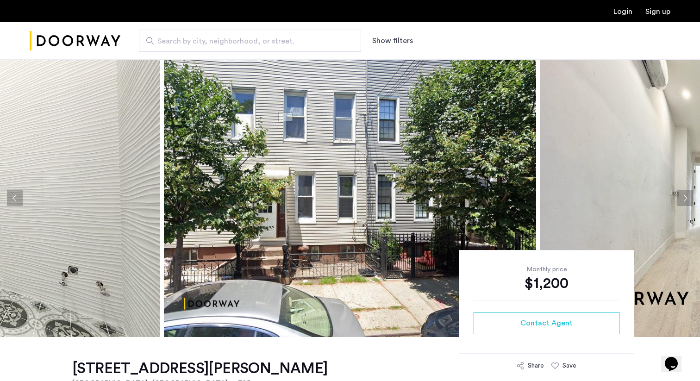
click at [682, 196] on button "Next apartment" at bounding box center [685, 198] width 16 height 16
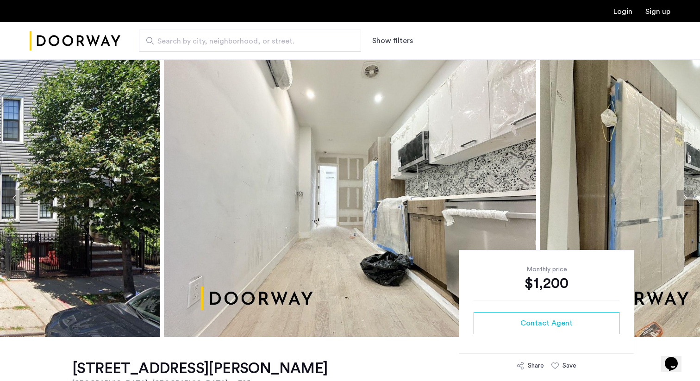
click at [682, 196] on button "Next apartment" at bounding box center [685, 198] width 16 height 16
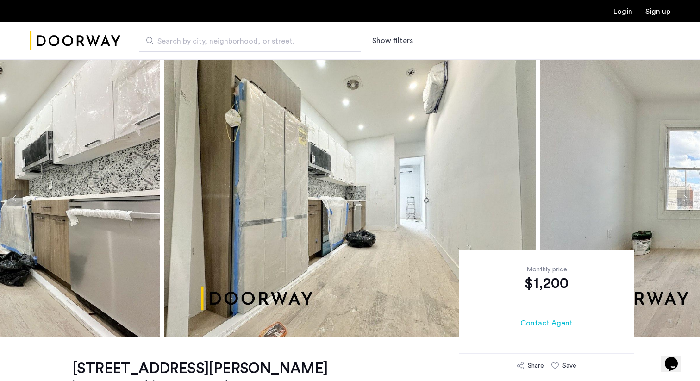
click at [682, 196] on button "Next apartment" at bounding box center [685, 198] width 16 height 16
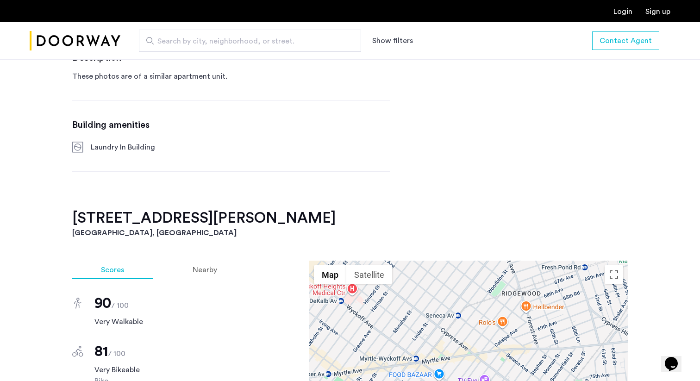
scroll to position [450, 0]
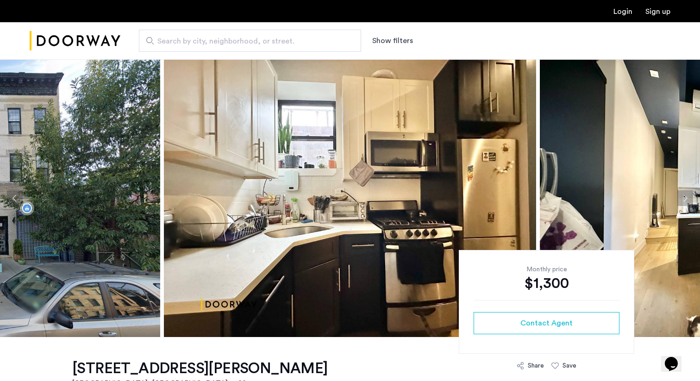
click at [689, 194] on button "Next apartment" at bounding box center [685, 198] width 16 height 16
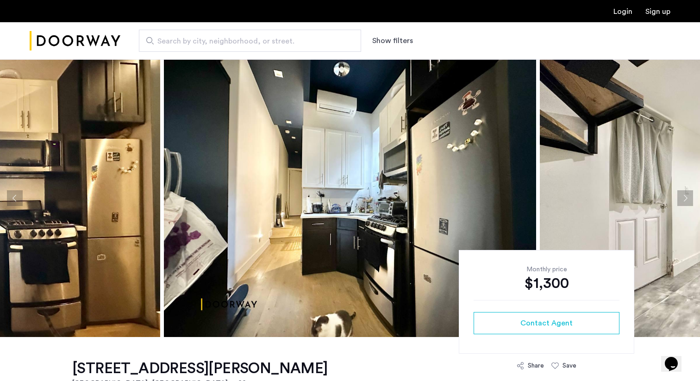
click at [689, 194] on button "Next apartment" at bounding box center [685, 198] width 16 height 16
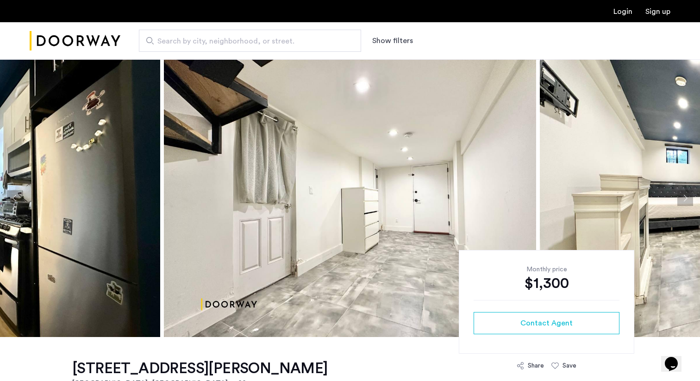
click at [689, 194] on button "Next apartment" at bounding box center [685, 198] width 16 height 16
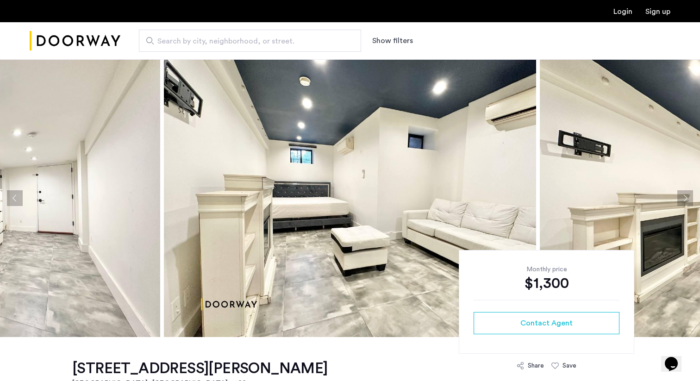
click at [689, 194] on button "Next apartment" at bounding box center [685, 198] width 16 height 16
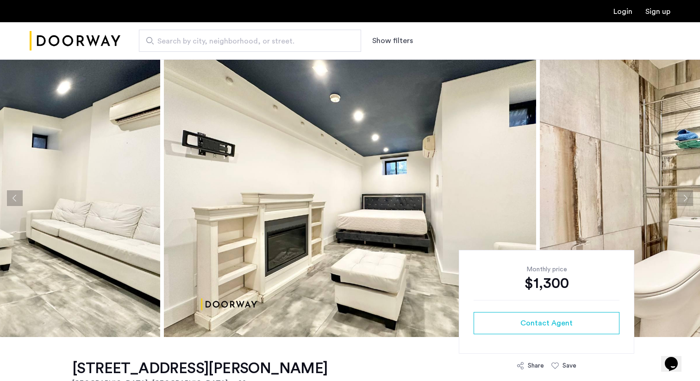
click at [689, 194] on button "Next apartment" at bounding box center [685, 198] width 16 height 16
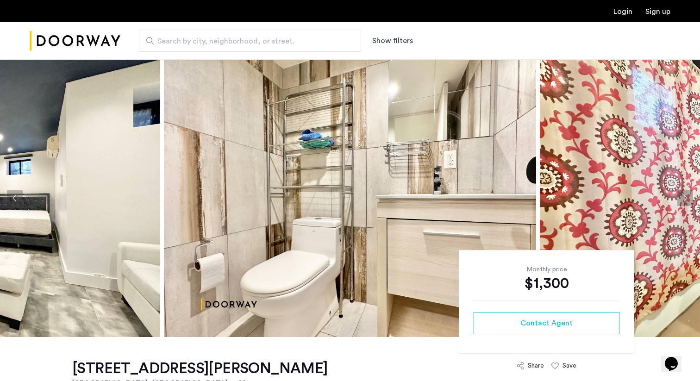
click at [689, 194] on button "Next apartment" at bounding box center [685, 198] width 16 height 16
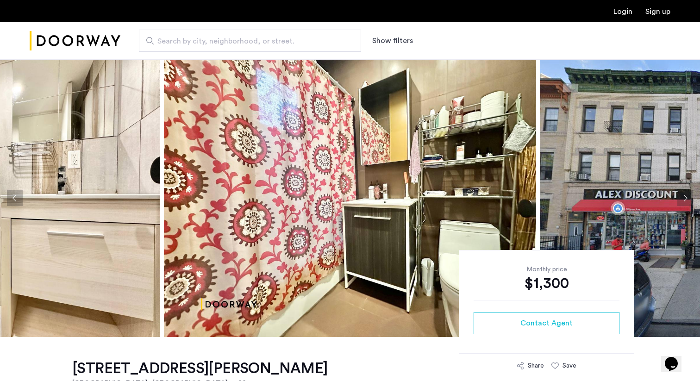
click at [689, 194] on button "Next apartment" at bounding box center [685, 198] width 16 height 16
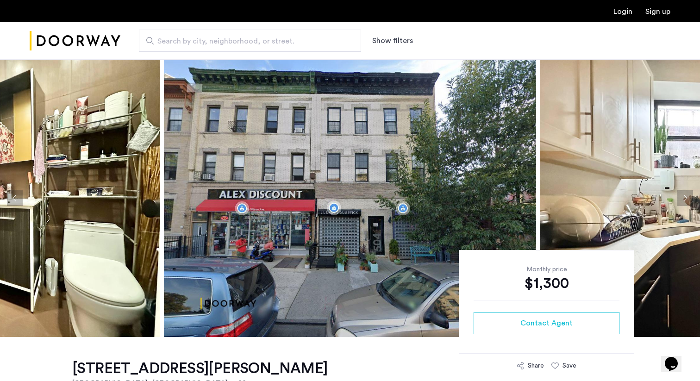
click at [689, 194] on button "Next apartment" at bounding box center [685, 198] width 16 height 16
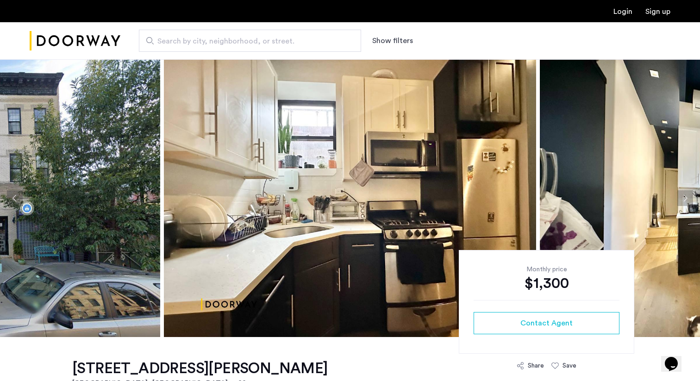
click at [689, 194] on button "Next apartment" at bounding box center [685, 198] width 16 height 16
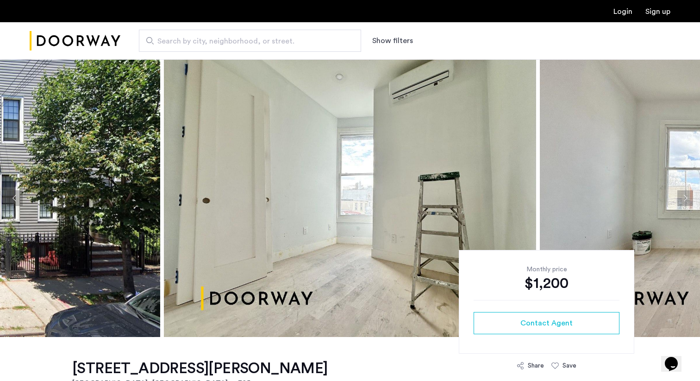
click at [682, 197] on button "Next apartment" at bounding box center [685, 198] width 16 height 16
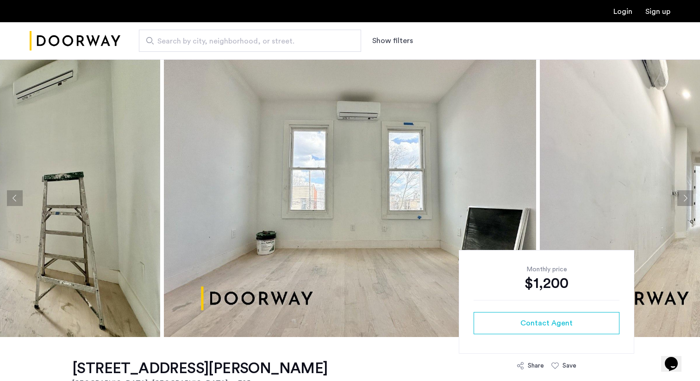
click at [682, 197] on button "Next apartment" at bounding box center [685, 198] width 16 height 16
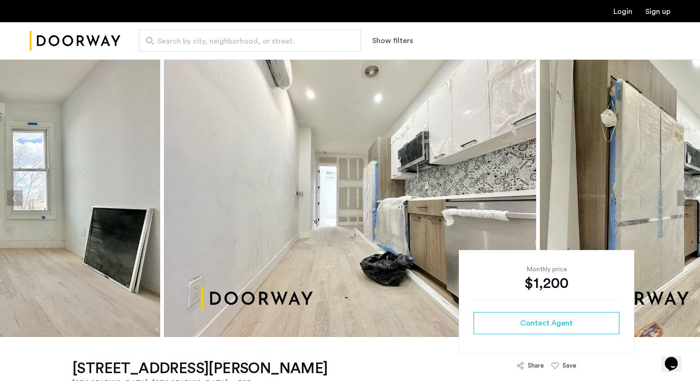
click at [682, 197] on button "Next apartment" at bounding box center [685, 198] width 16 height 16
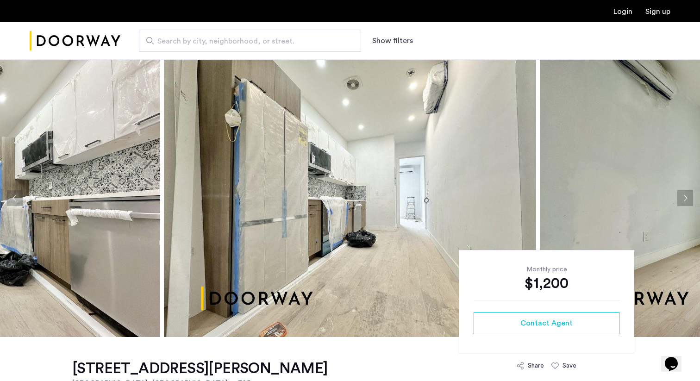
click at [682, 197] on button "Next apartment" at bounding box center [685, 198] width 16 height 16
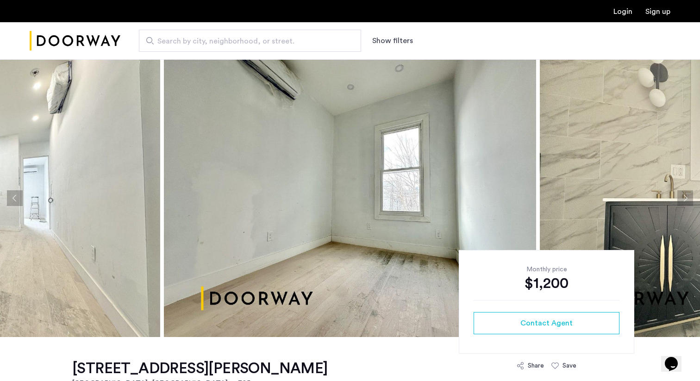
click at [682, 197] on button "Next apartment" at bounding box center [685, 198] width 16 height 16
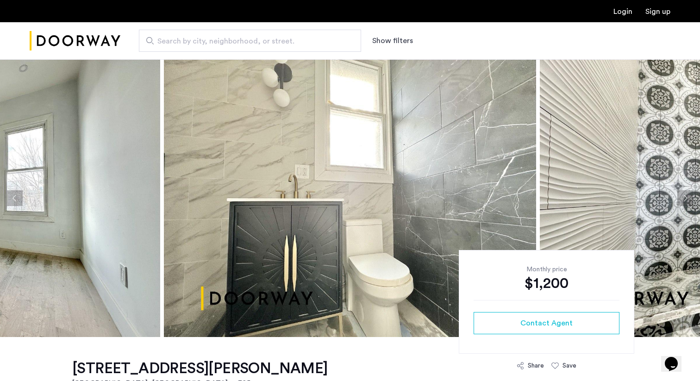
click at [682, 197] on button "Next apartment" at bounding box center [685, 198] width 16 height 16
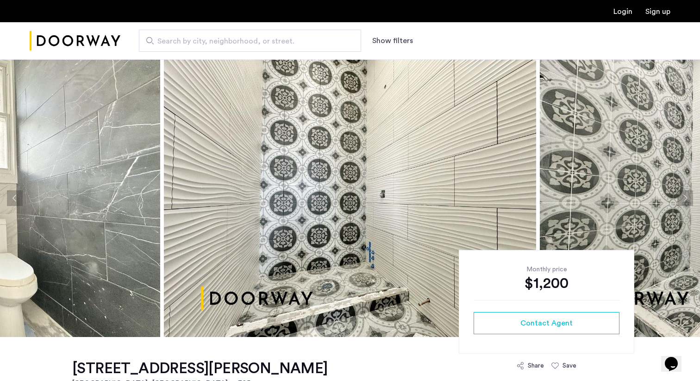
click at [682, 197] on button "Next apartment" at bounding box center [685, 198] width 16 height 16
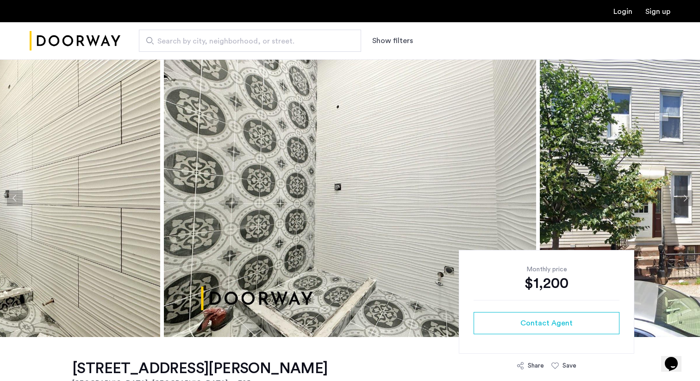
click at [682, 197] on button "Next apartment" at bounding box center [685, 198] width 16 height 16
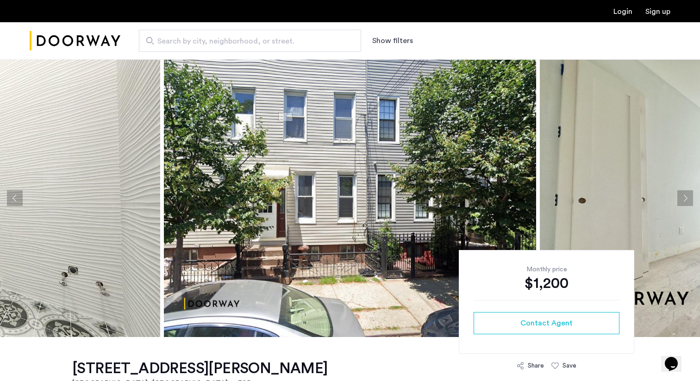
click at [682, 197] on button "Next apartment" at bounding box center [685, 198] width 16 height 16
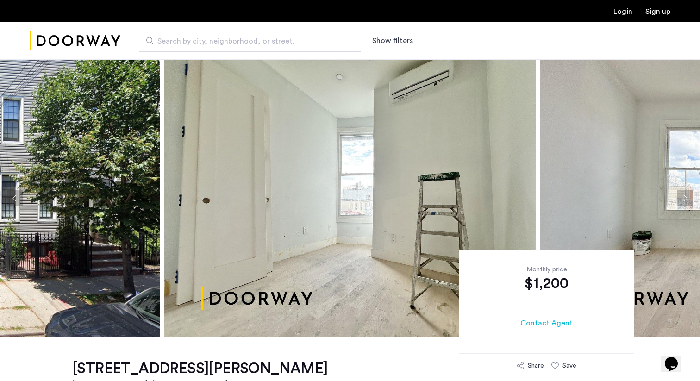
click at [682, 197] on button "Next apartment" at bounding box center [685, 198] width 16 height 16
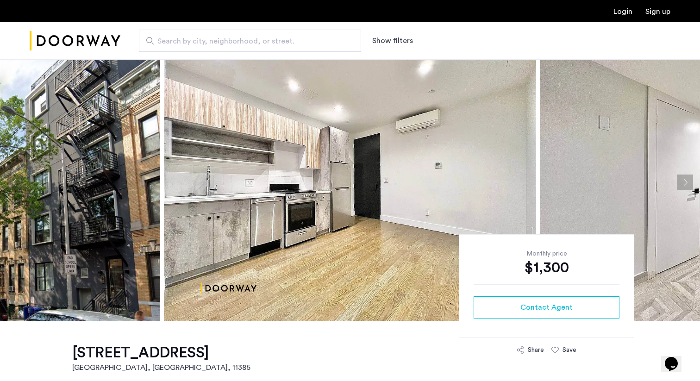
scroll to position [25, 0]
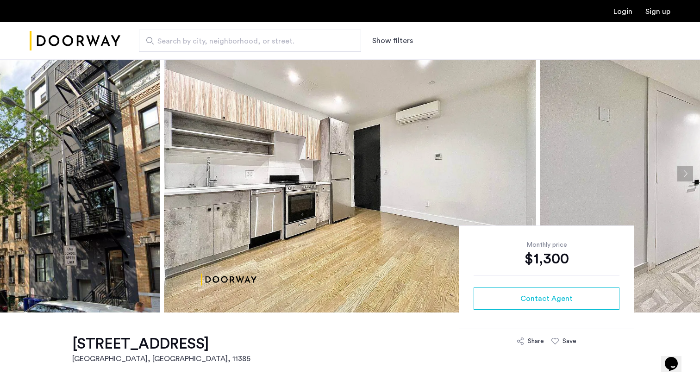
click at [683, 177] on button "Next apartment" at bounding box center [685, 174] width 16 height 16
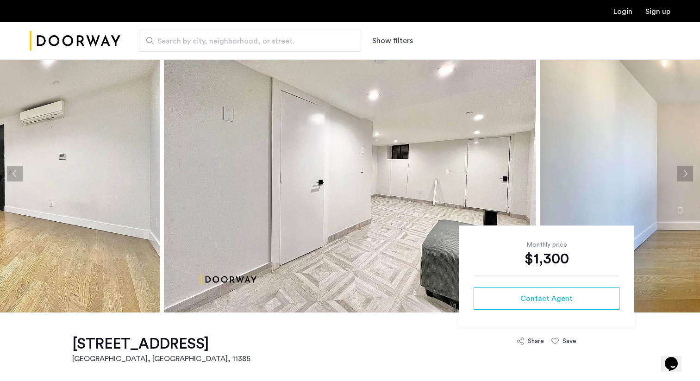
click at [683, 177] on button "Next apartment" at bounding box center [685, 174] width 16 height 16
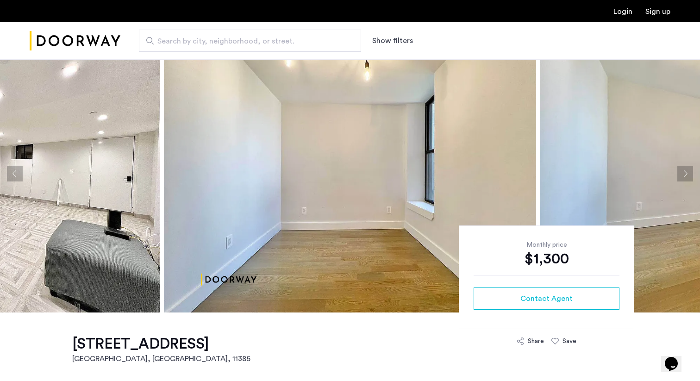
click at [683, 177] on button "Next apartment" at bounding box center [685, 174] width 16 height 16
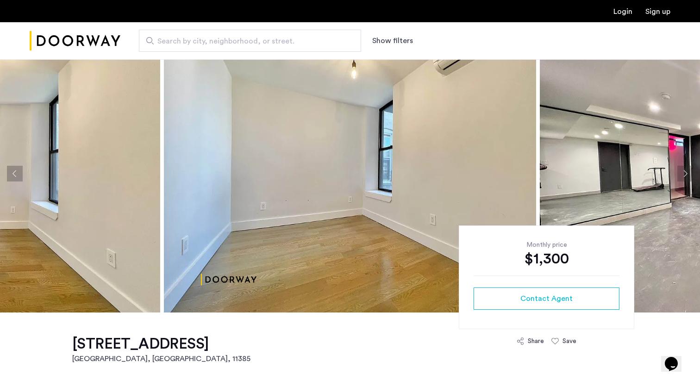
click at [683, 177] on button "Next apartment" at bounding box center [685, 174] width 16 height 16
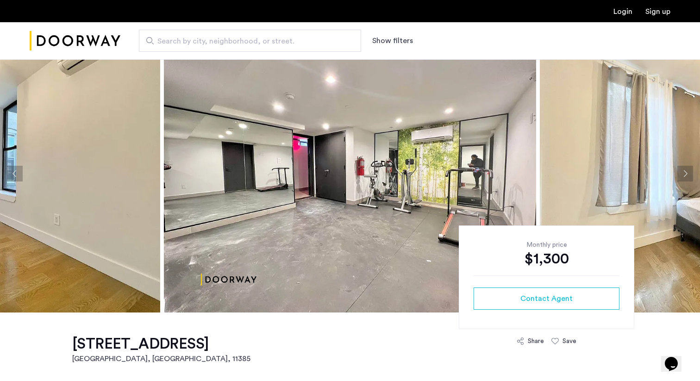
click at [683, 177] on button "Next apartment" at bounding box center [685, 174] width 16 height 16
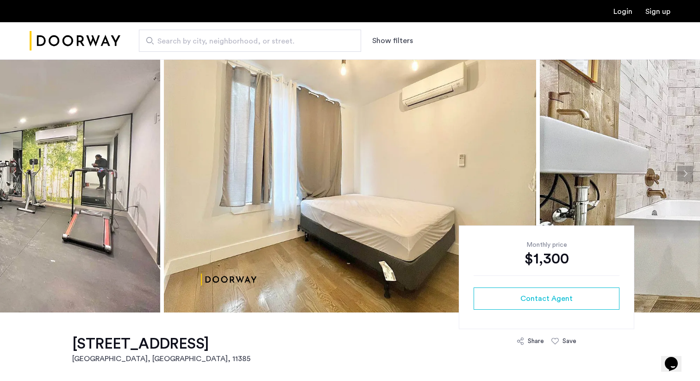
click at [683, 177] on button "Next apartment" at bounding box center [685, 174] width 16 height 16
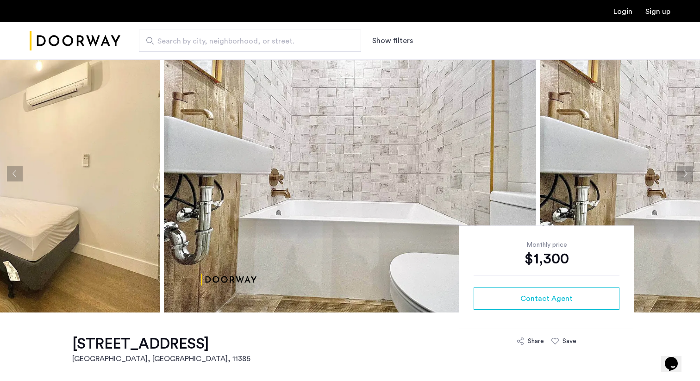
click at [683, 177] on button "Next apartment" at bounding box center [685, 174] width 16 height 16
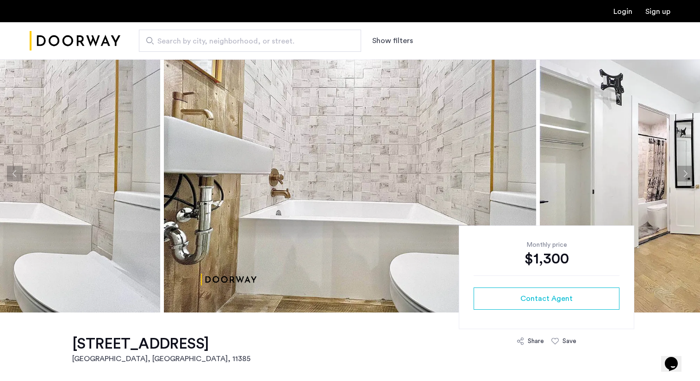
click at [683, 177] on button "Next apartment" at bounding box center [685, 174] width 16 height 16
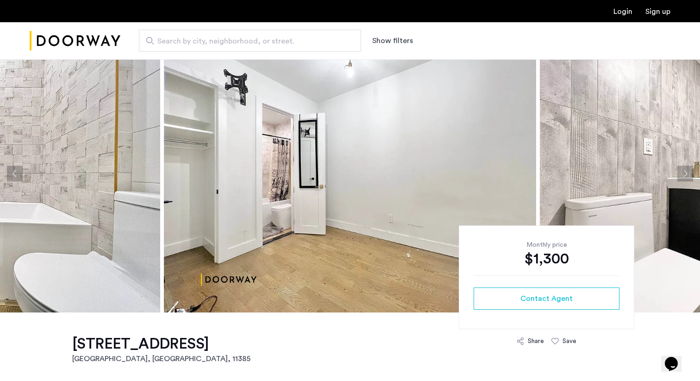
click at [683, 177] on button "Next apartment" at bounding box center [685, 174] width 16 height 16
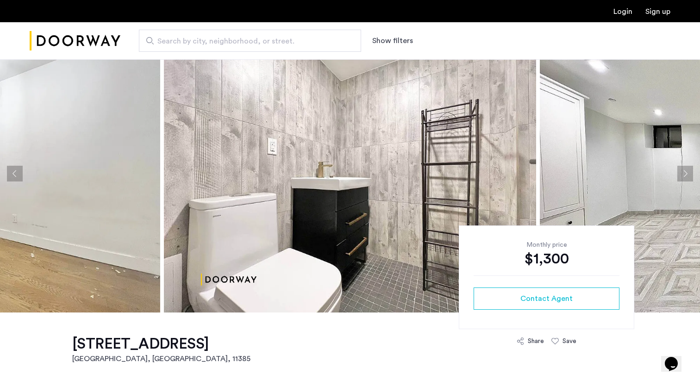
click at [683, 177] on button "Next apartment" at bounding box center [685, 174] width 16 height 16
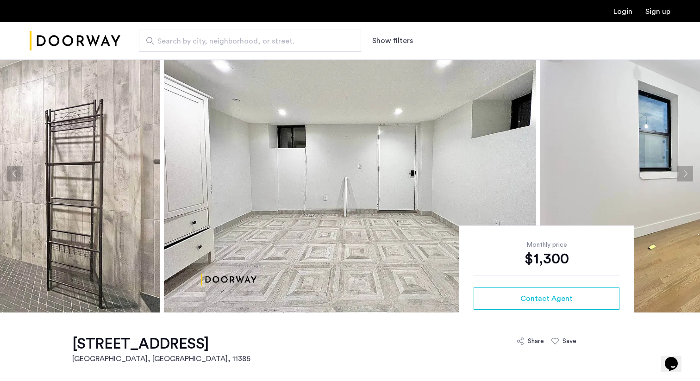
click at [683, 177] on button "Next apartment" at bounding box center [685, 174] width 16 height 16
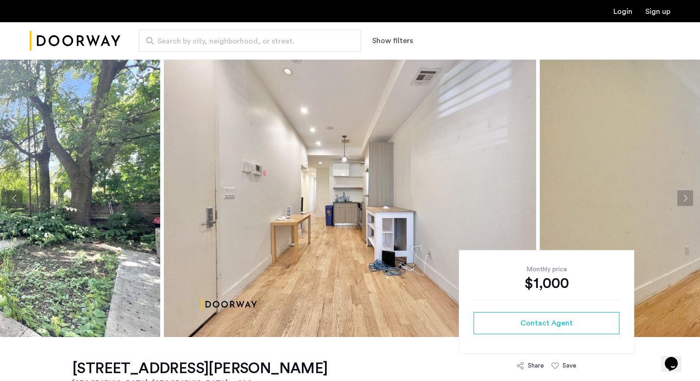
click at [683, 199] on button "Next apartment" at bounding box center [685, 198] width 16 height 16
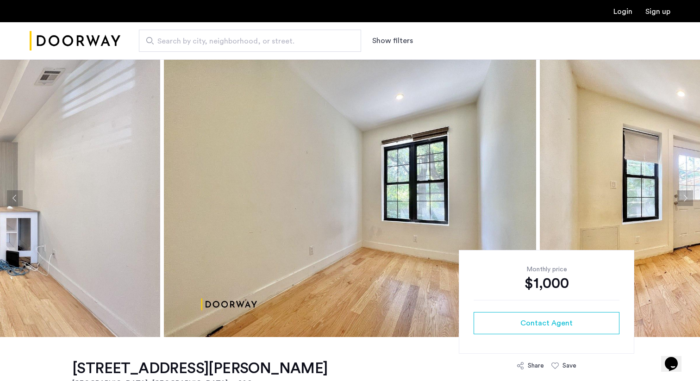
click at [683, 199] on button "Next apartment" at bounding box center [685, 198] width 16 height 16
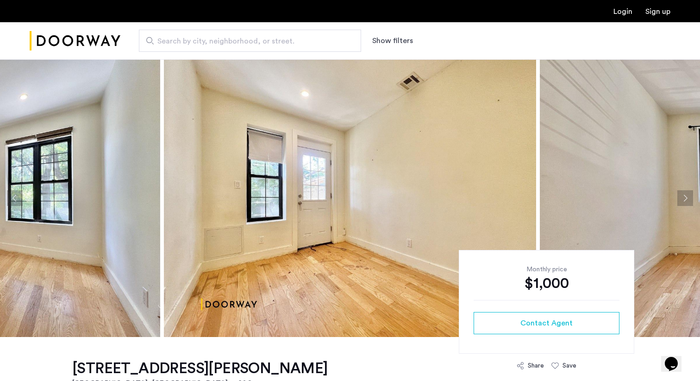
click at [683, 199] on button "Next apartment" at bounding box center [685, 198] width 16 height 16
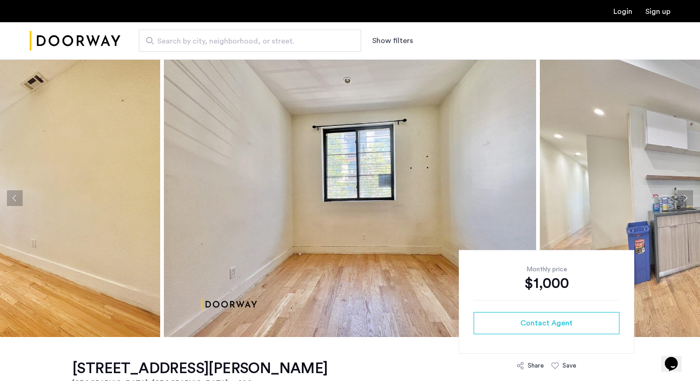
click at [683, 199] on button "Next apartment" at bounding box center [685, 198] width 16 height 16
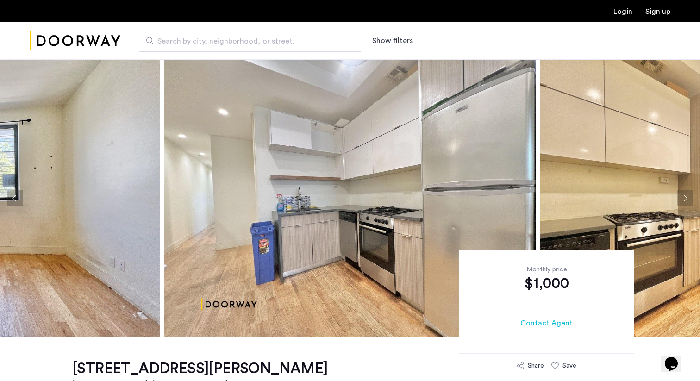
click at [683, 199] on button "Next apartment" at bounding box center [685, 198] width 16 height 16
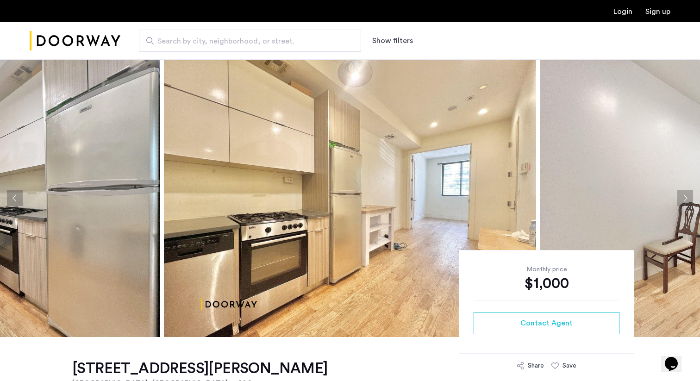
click at [683, 199] on button "Next apartment" at bounding box center [685, 198] width 16 height 16
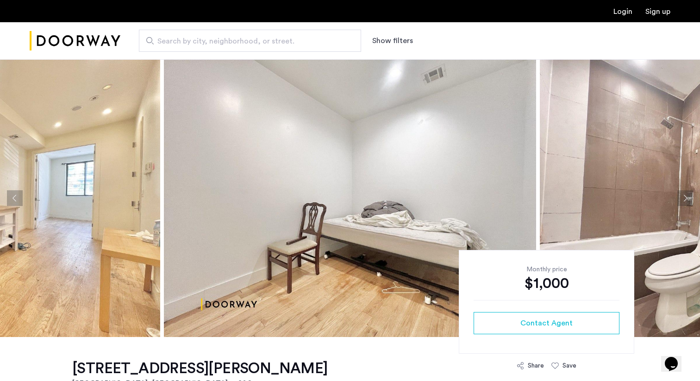
click at [683, 199] on button "Next apartment" at bounding box center [685, 198] width 16 height 16
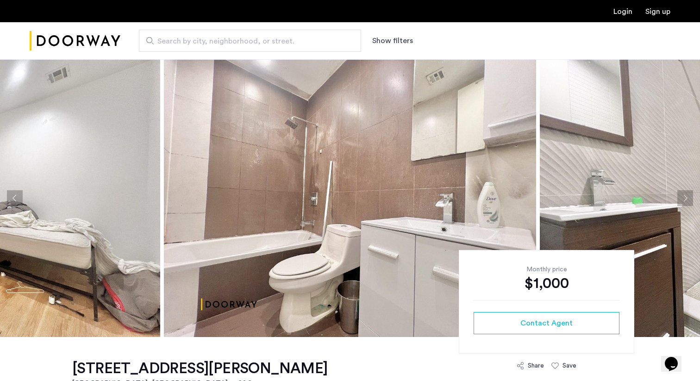
click at [683, 199] on button "Next apartment" at bounding box center [685, 198] width 16 height 16
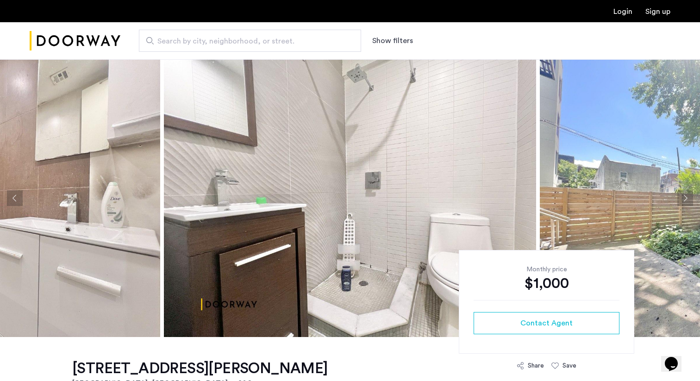
click at [683, 199] on button "Next apartment" at bounding box center [685, 198] width 16 height 16
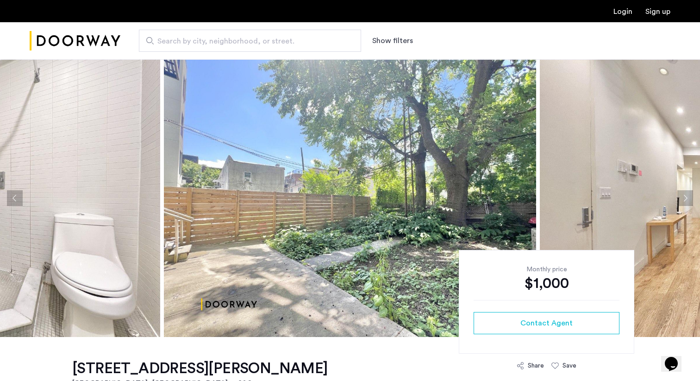
click at [683, 199] on button "Next apartment" at bounding box center [685, 198] width 16 height 16
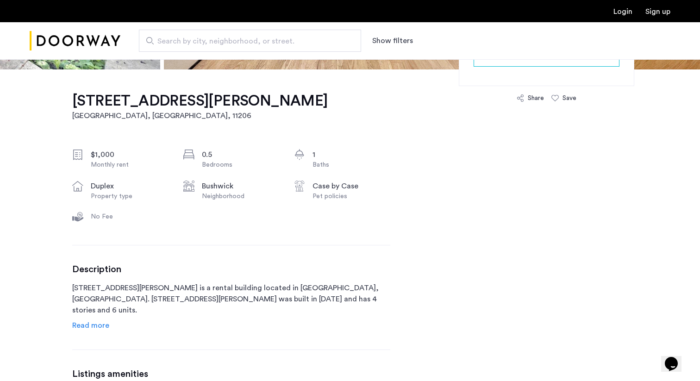
scroll to position [270, 0]
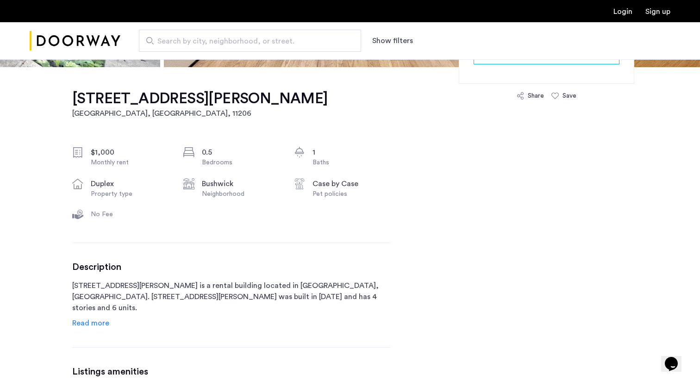
click at [100, 323] on span "Read more" at bounding box center [90, 322] width 37 height 7
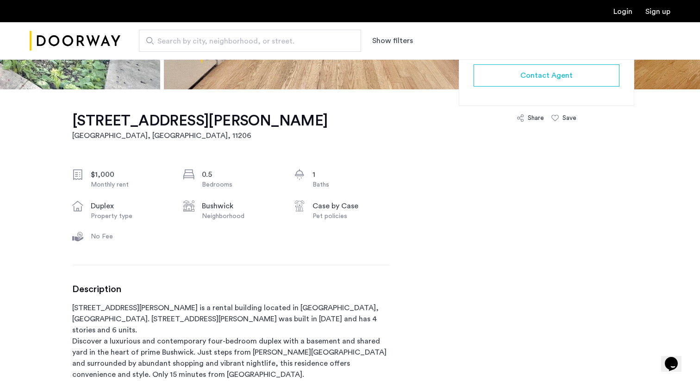
scroll to position [0, 0]
